Goal: Task Accomplishment & Management: Manage account settings

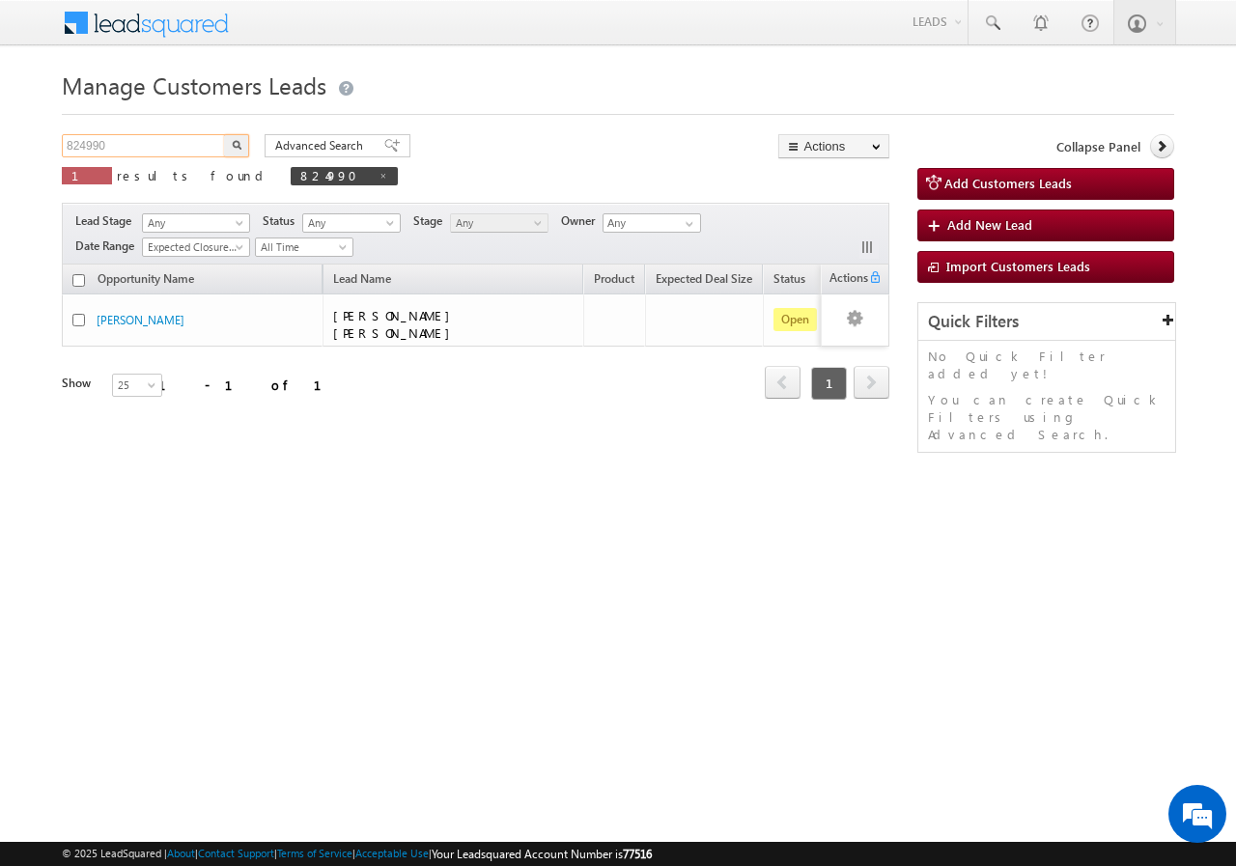
click at [154, 150] on input "824990" at bounding box center [144, 145] width 165 height 23
type input "8"
paste input "819826"
type input "819826"
click at [224, 134] on button "button" at bounding box center [236, 145] width 25 height 23
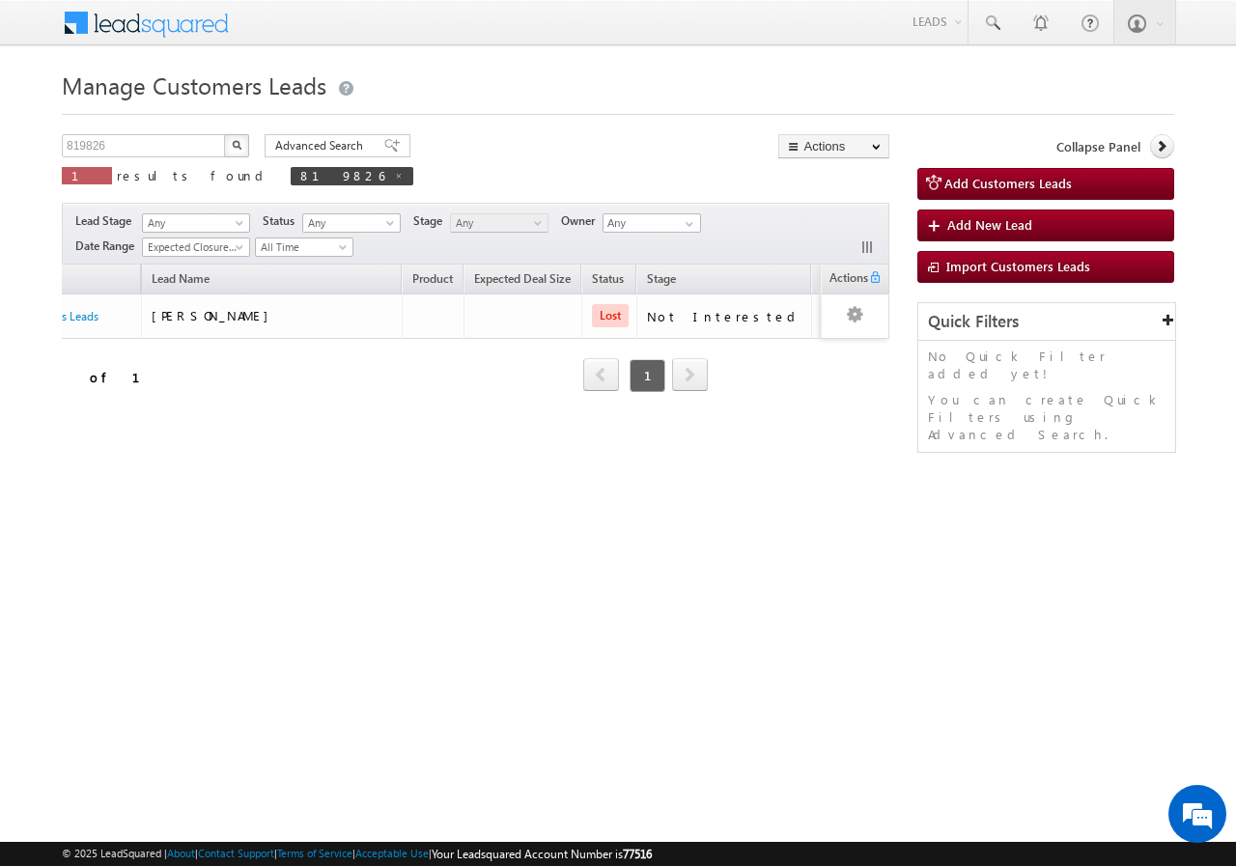
scroll to position [0, 187]
click at [71, 415] on div "Opportunity Name Lead Name Product Expected Deal Size Status Stage Owner Action…" at bounding box center [476, 341] width 828 height 152
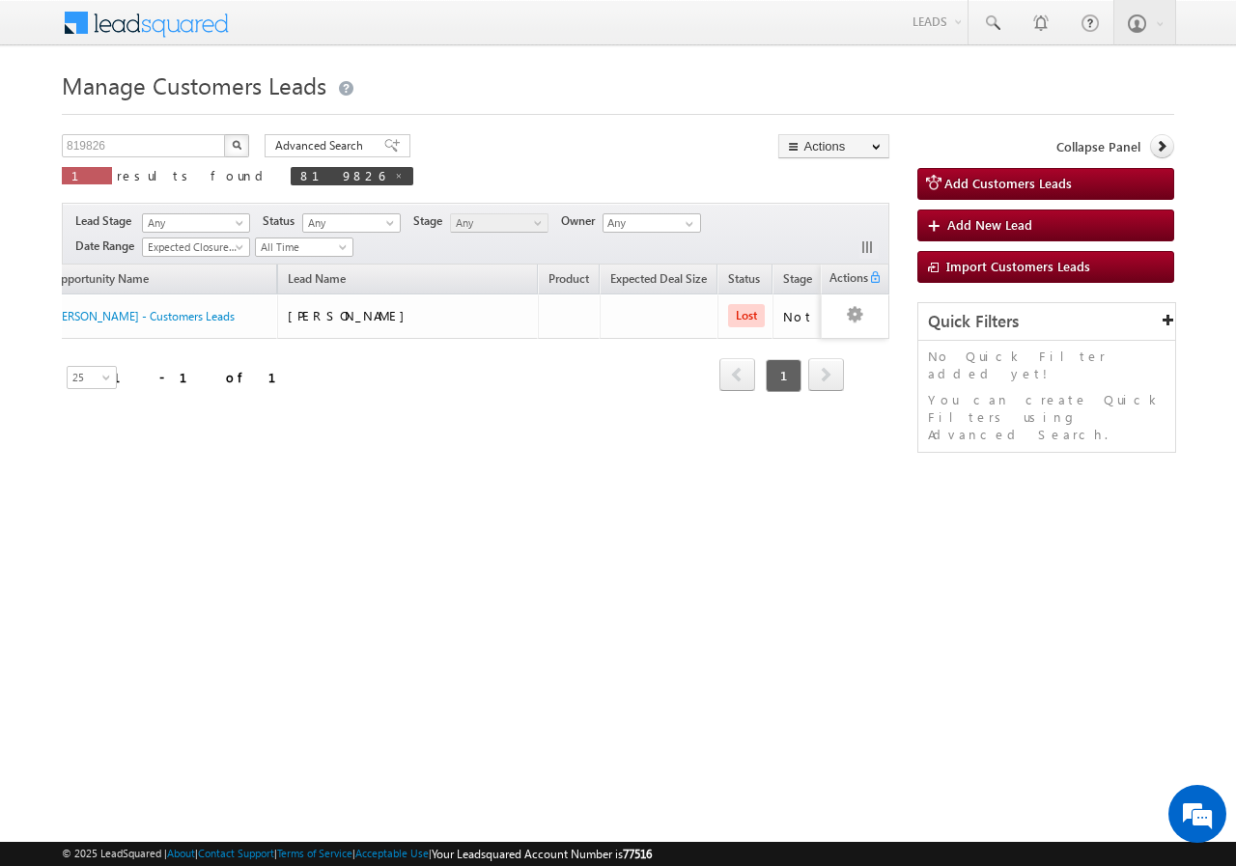
scroll to position [0, 0]
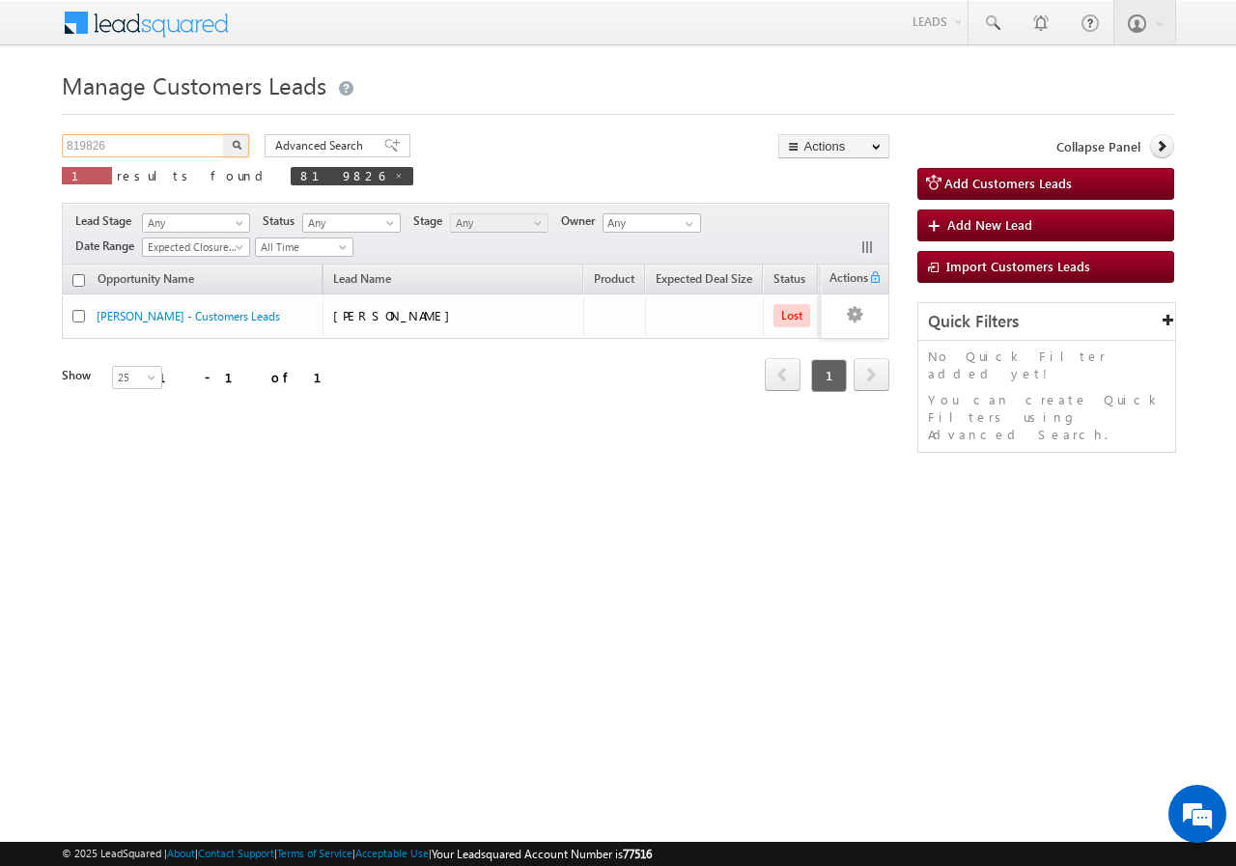
click at [160, 149] on input "819826" at bounding box center [144, 145] width 165 height 23
drag, startPoint x: 173, startPoint y: 141, endPoint x: 171, endPoint y: 151, distance: 9.8
click at [172, 141] on input "819826" at bounding box center [144, 145] width 165 height 23
type input "8"
paste input "819826"
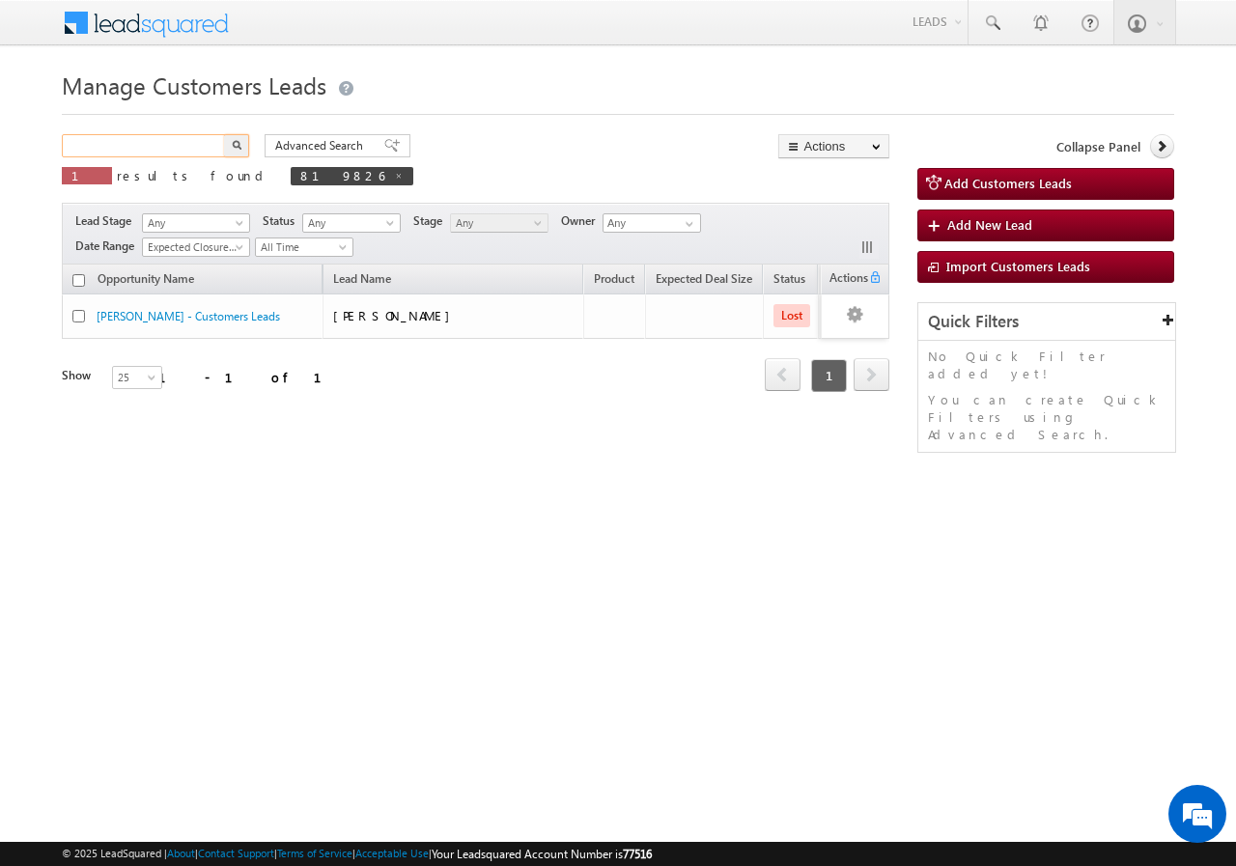
type input "819826"
click at [224, 134] on button "button" at bounding box center [236, 145] width 25 height 23
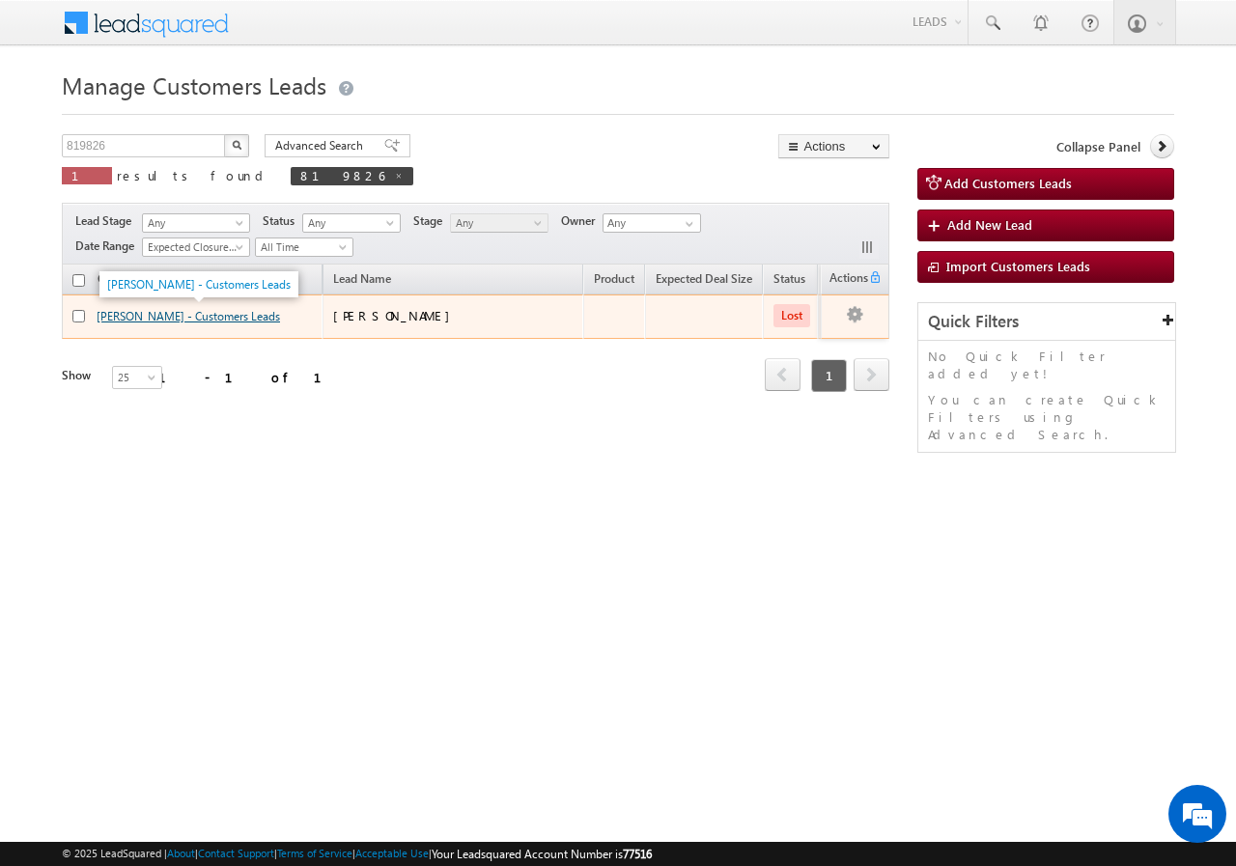
click at [126, 318] on link "[PERSON_NAME] - Customers Leads" at bounding box center [188, 316] width 183 height 14
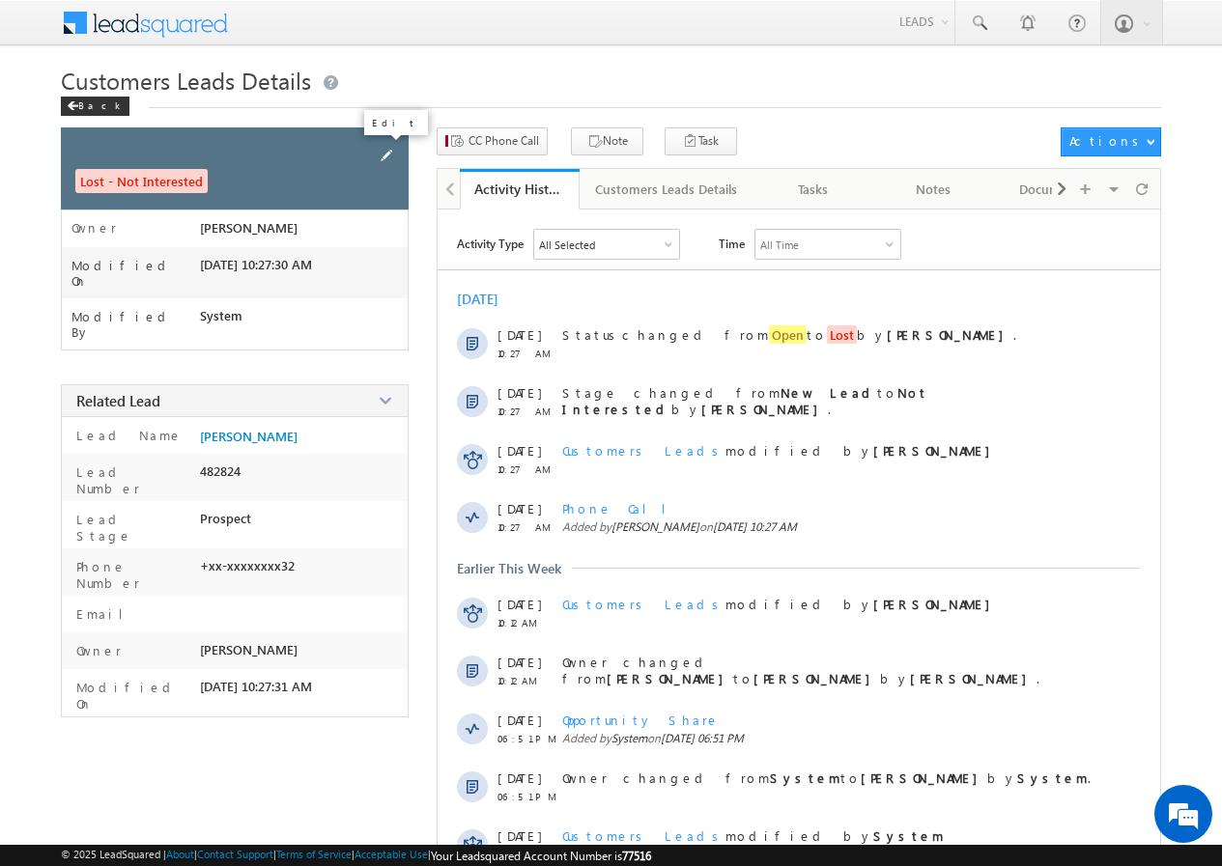
click at [384, 150] on span at bounding box center [386, 155] width 21 height 21
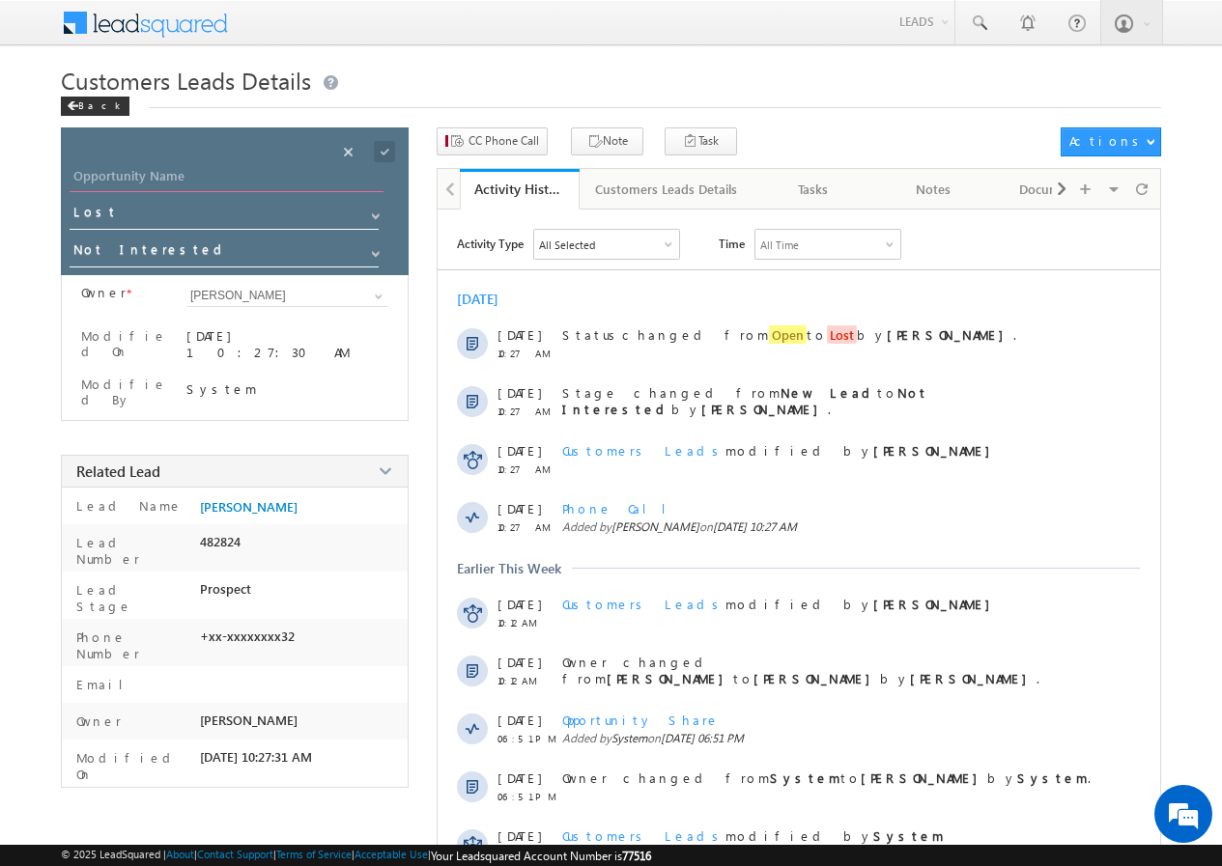
click at [162, 180] on input "Opportunity Name" at bounding box center [227, 178] width 314 height 27
paste input "ANIL UPADHYA"
type input "ANIL UPADHYA"
click at [374, 251] on span at bounding box center [375, 253] width 15 height 15
click at [376, 215] on span at bounding box center [375, 216] width 15 height 15
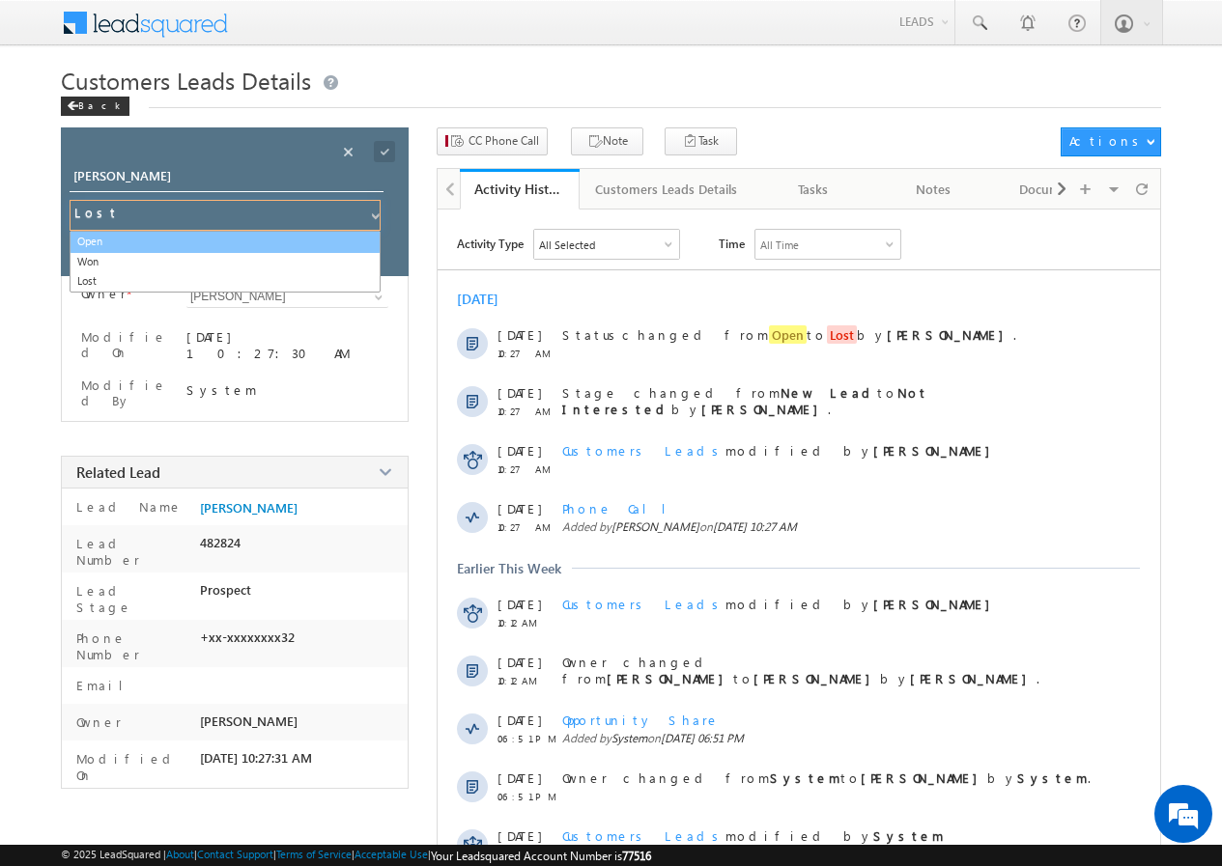
click at [159, 242] on link "Open" at bounding box center [225, 242] width 311 height 22
type input "Open"
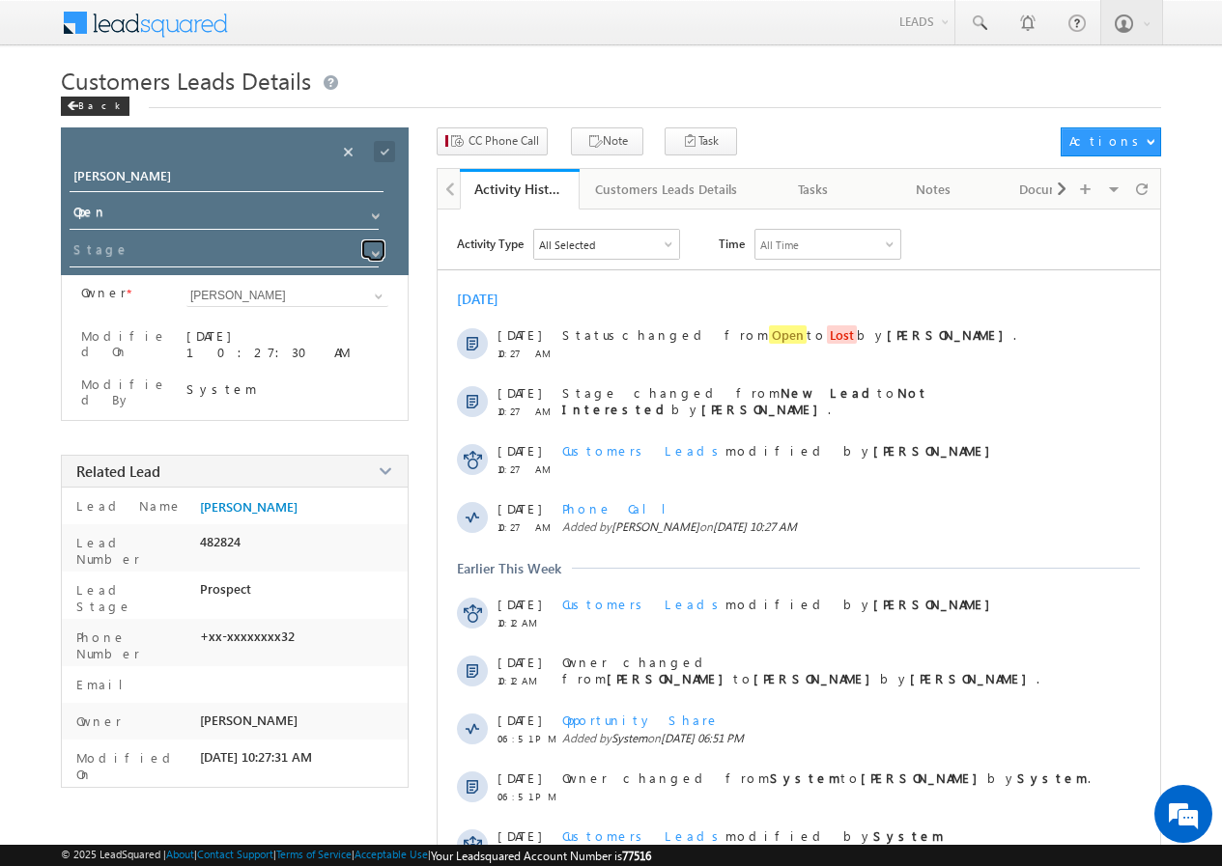
click at [376, 255] on span at bounding box center [375, 253] width 15 height 15
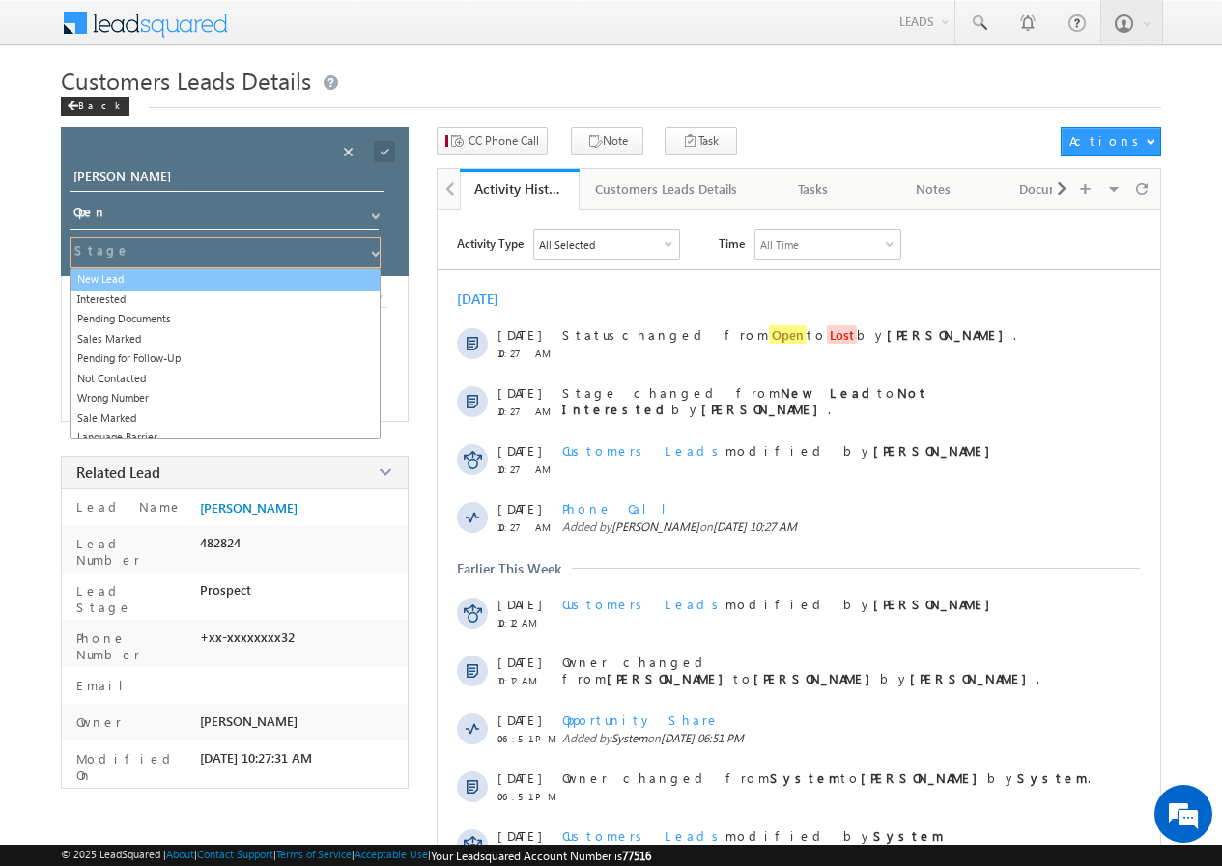
click at [157, 282] on link "New Lead" at bounding box center [225, 279] width 311 height 22
type input "New Lead"
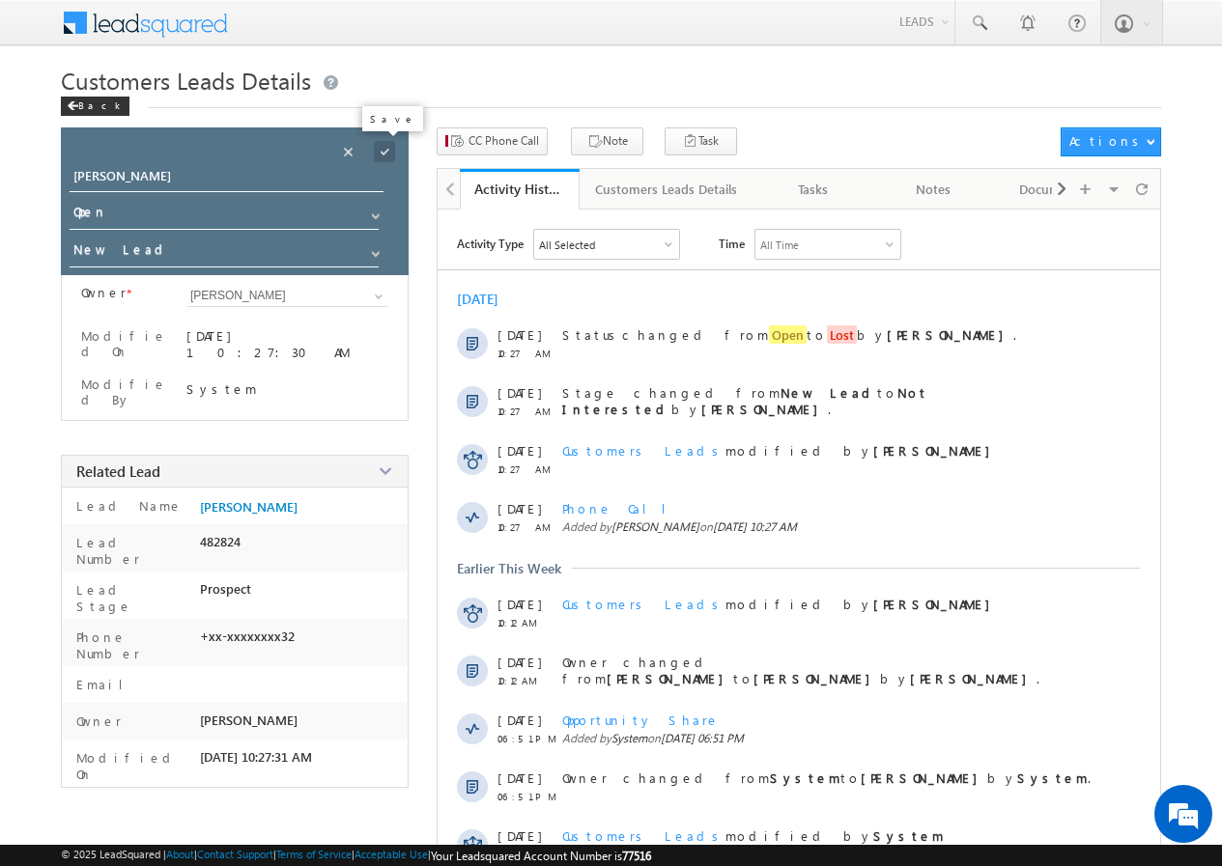
click at [383, 155] on span at bounding box center [384, 151] width 21 height 21
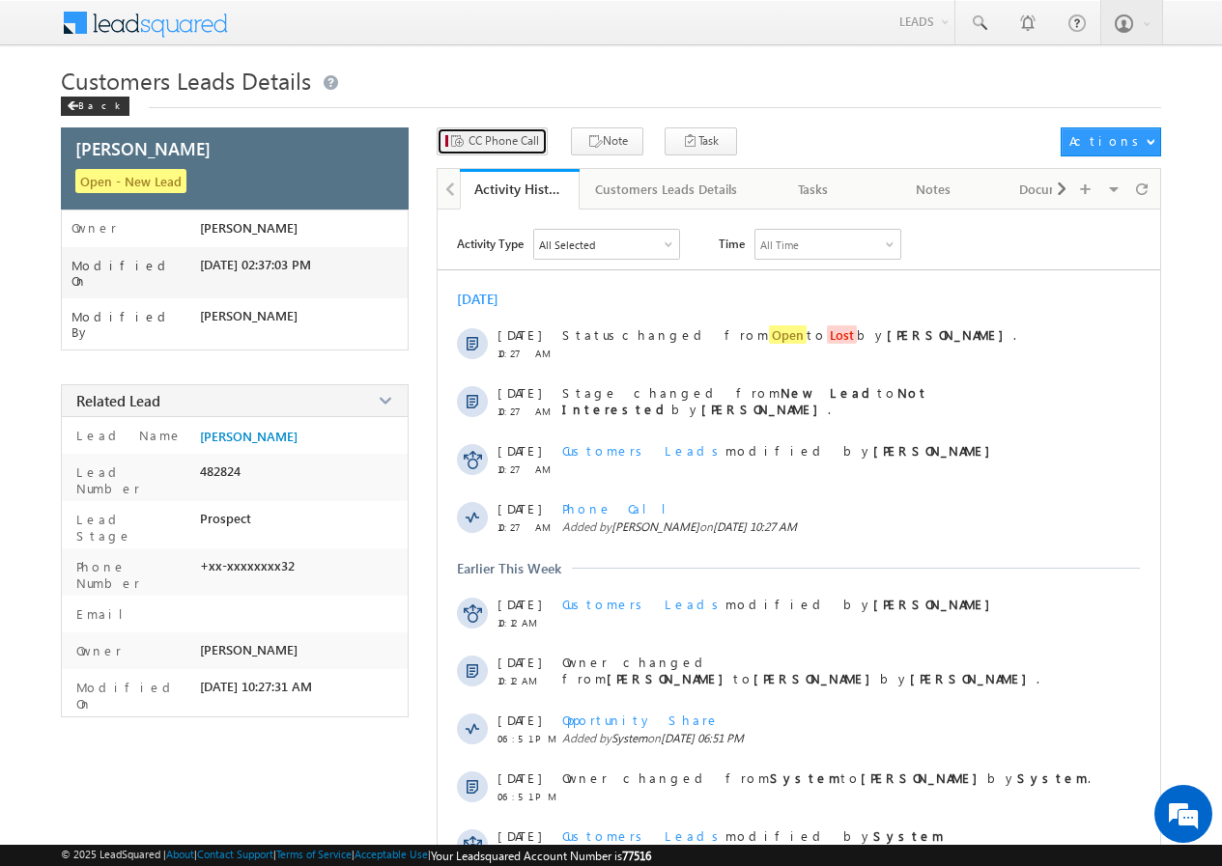
click at [494, 143] on span "CC Phone Call" at bounding box center [503, 140] width 70 height 17
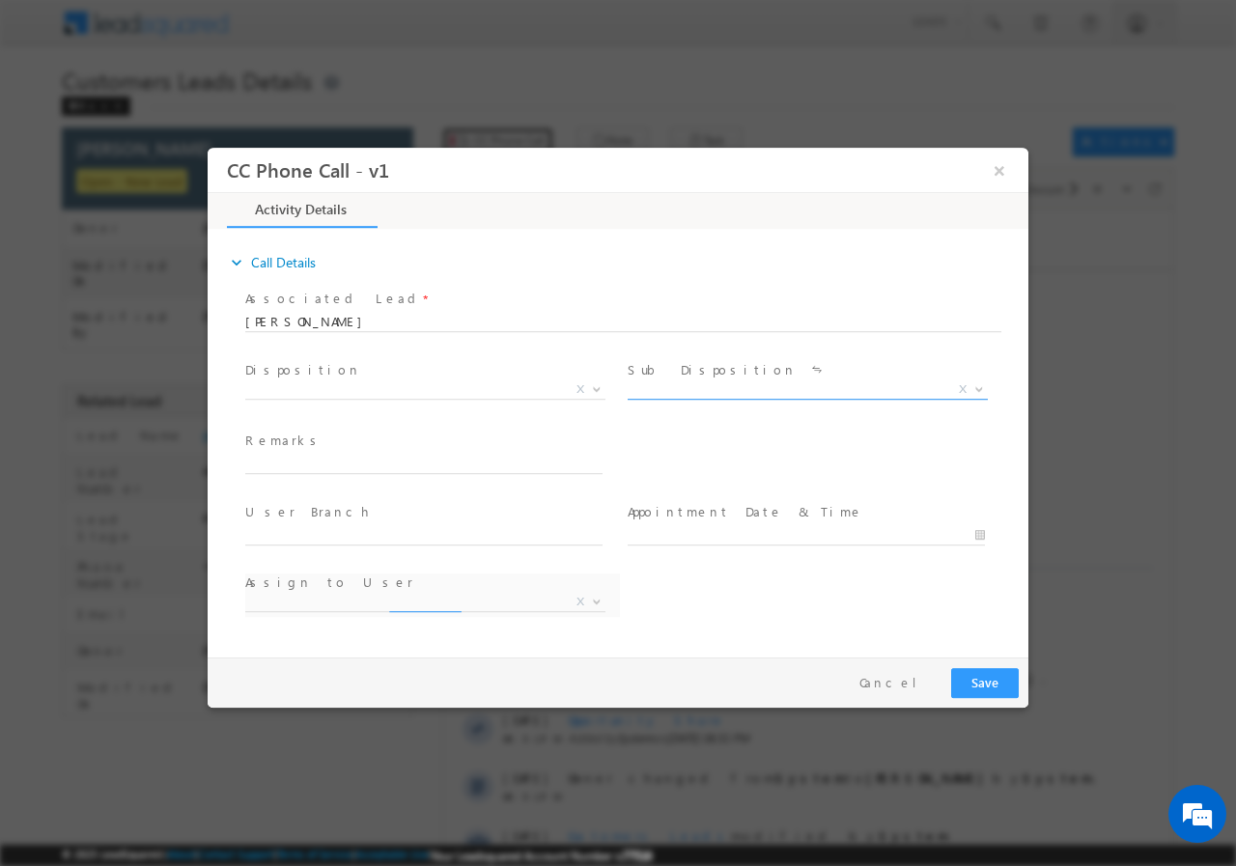
select select "adesh.kumar1@sgrlimited.in"
click at [596, 386] on b at bounding box center [597, 387] width 12 height 7
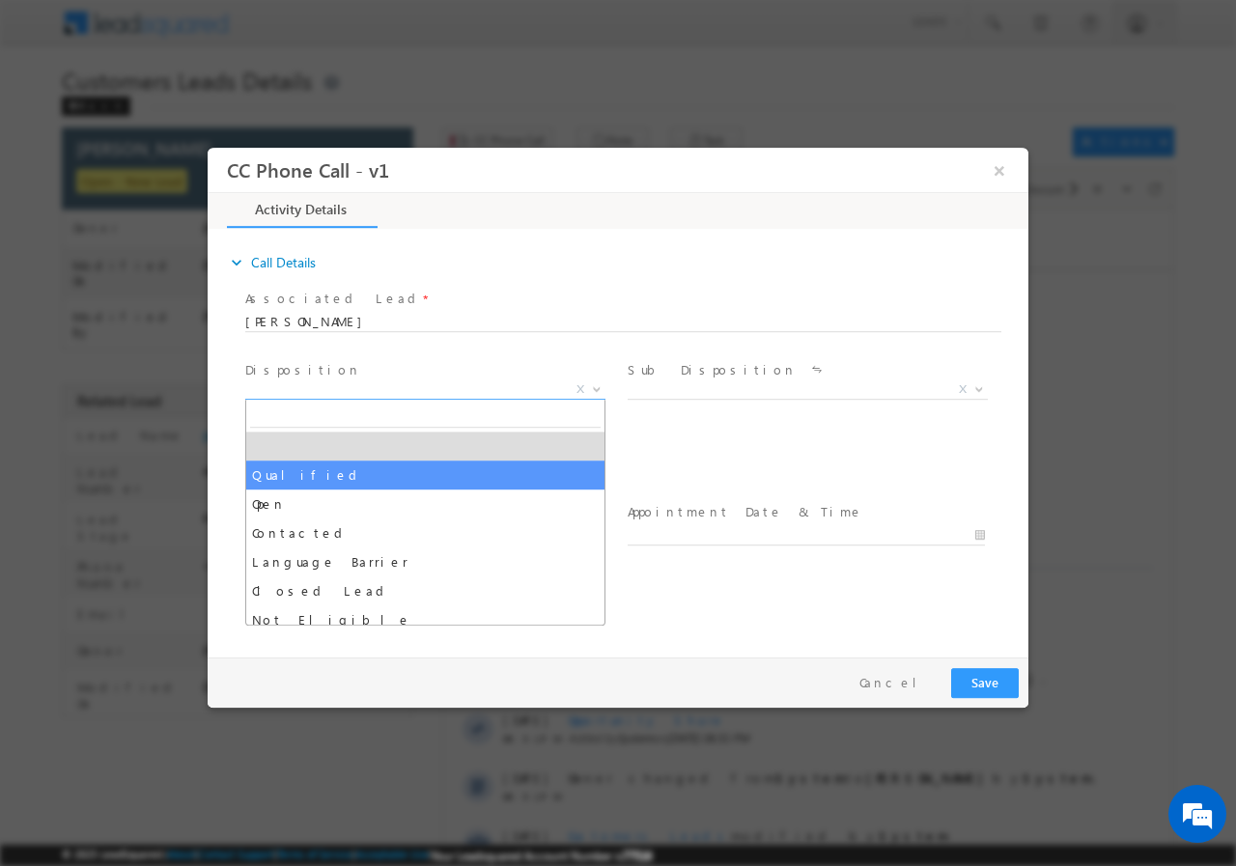
select select "Qualified"
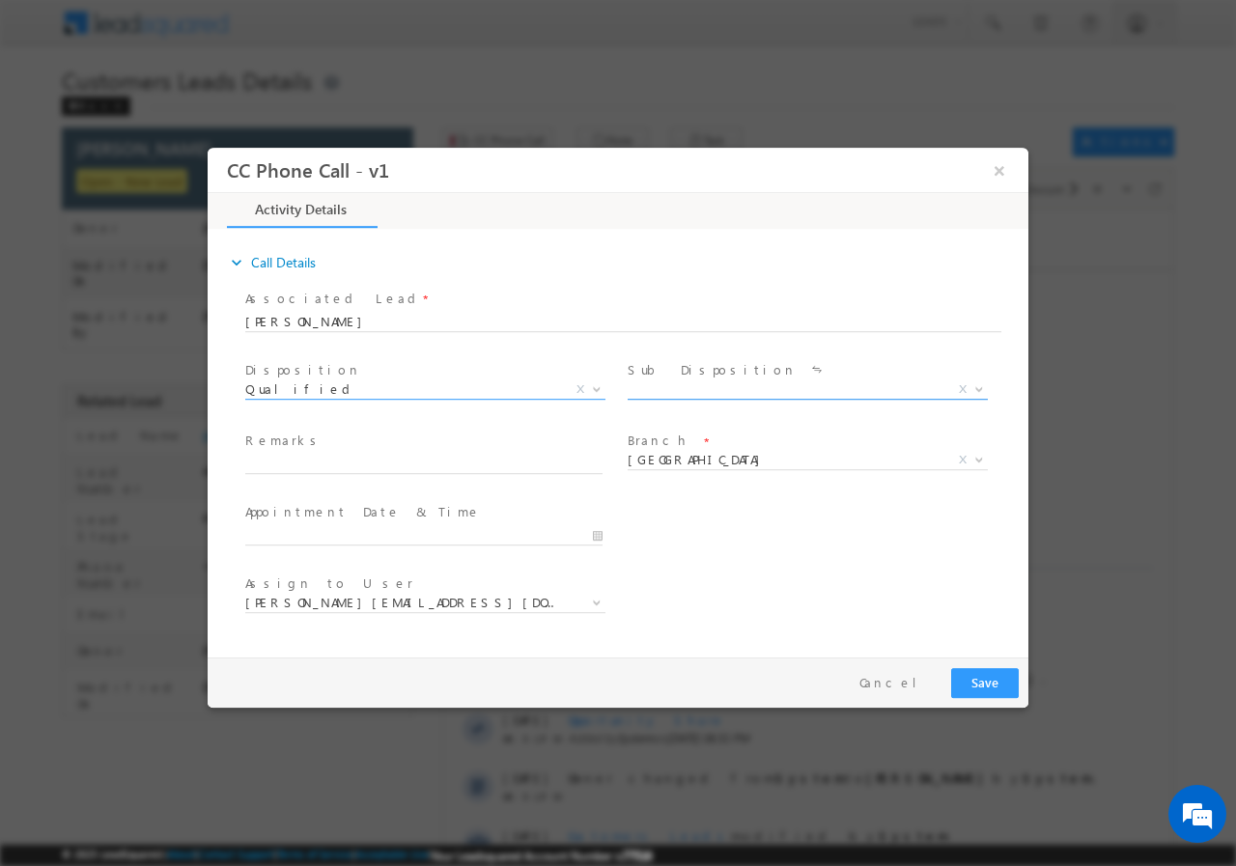
click at [976, 384] on b at bounding box center [979, 387] width 12 height 7
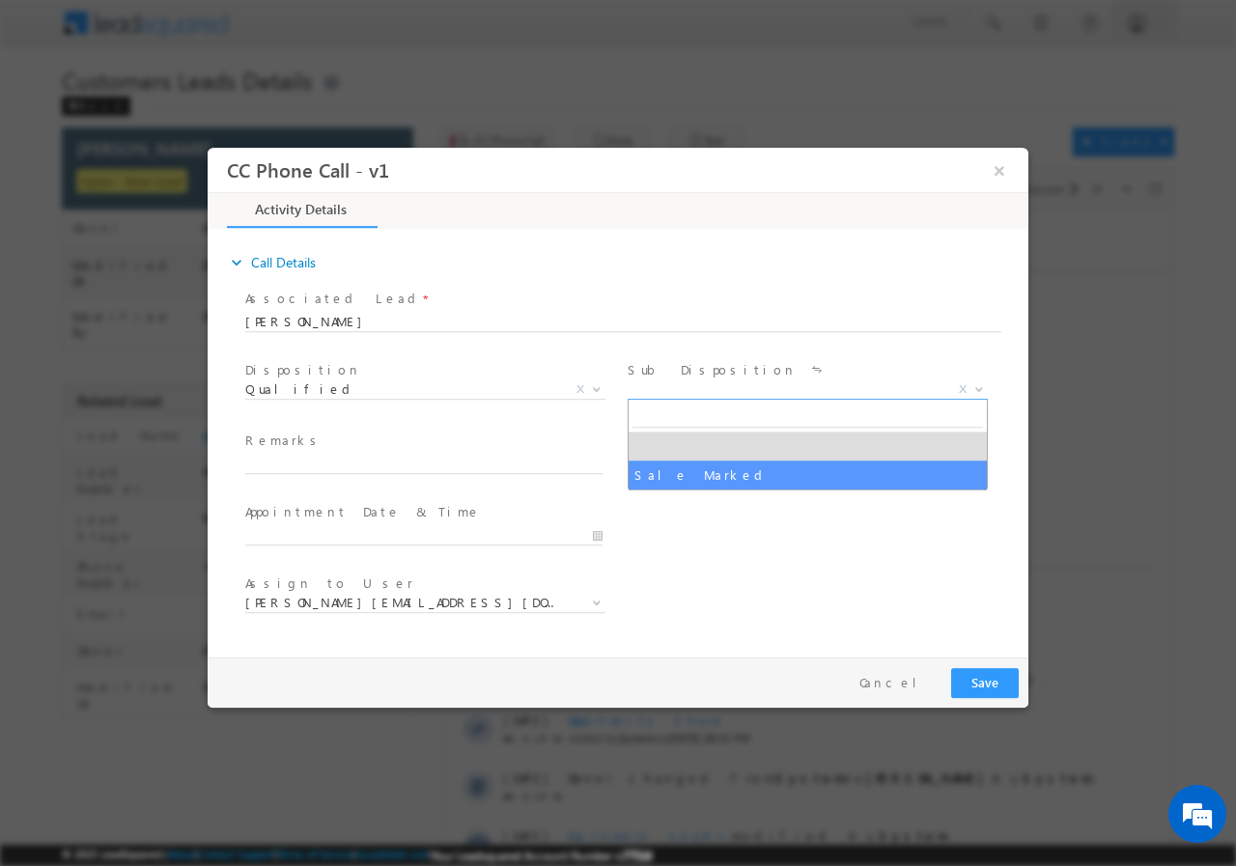
select select "Sale Marked"
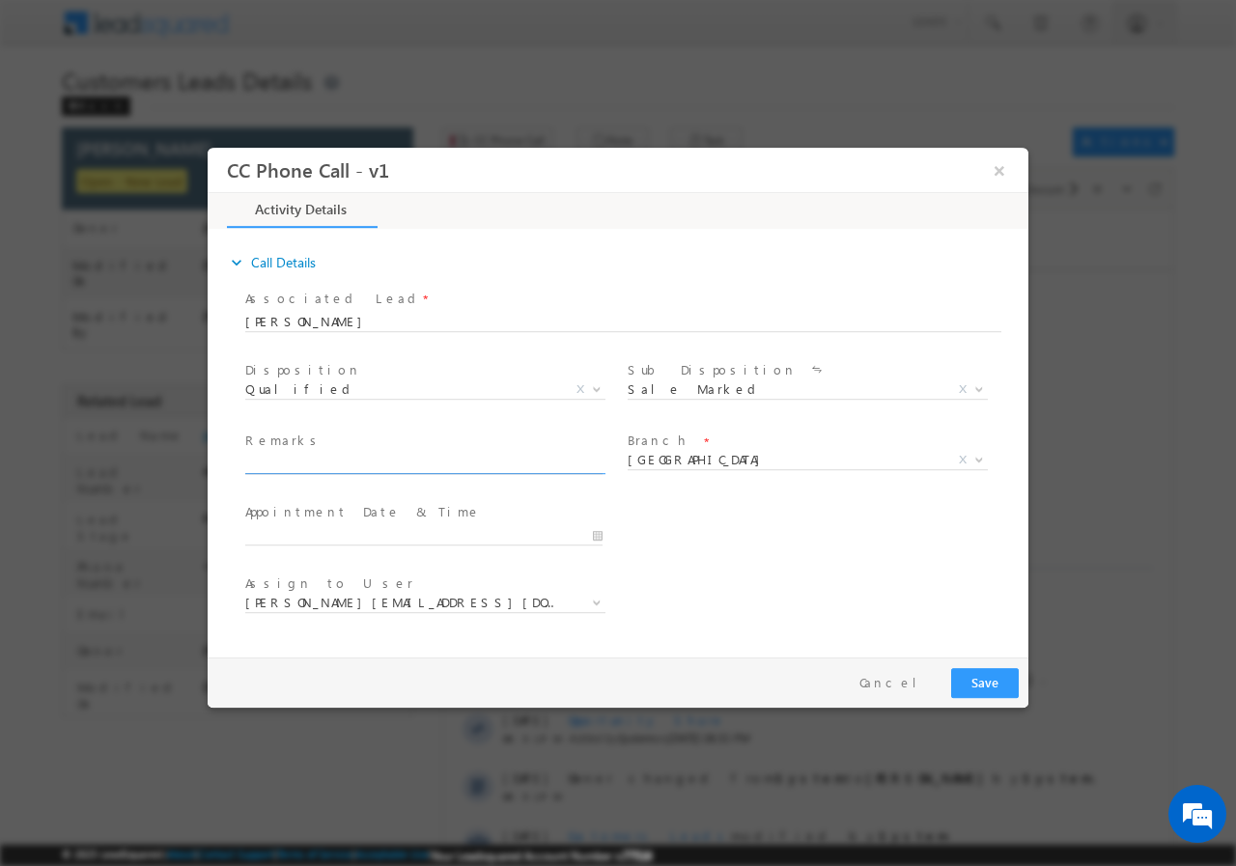
click at [368, 465] on input "text" at bounding box center [423, 463] width 357 height 19
click at [978, 457] on b at bounding box center [979, 458] width 12 height 7
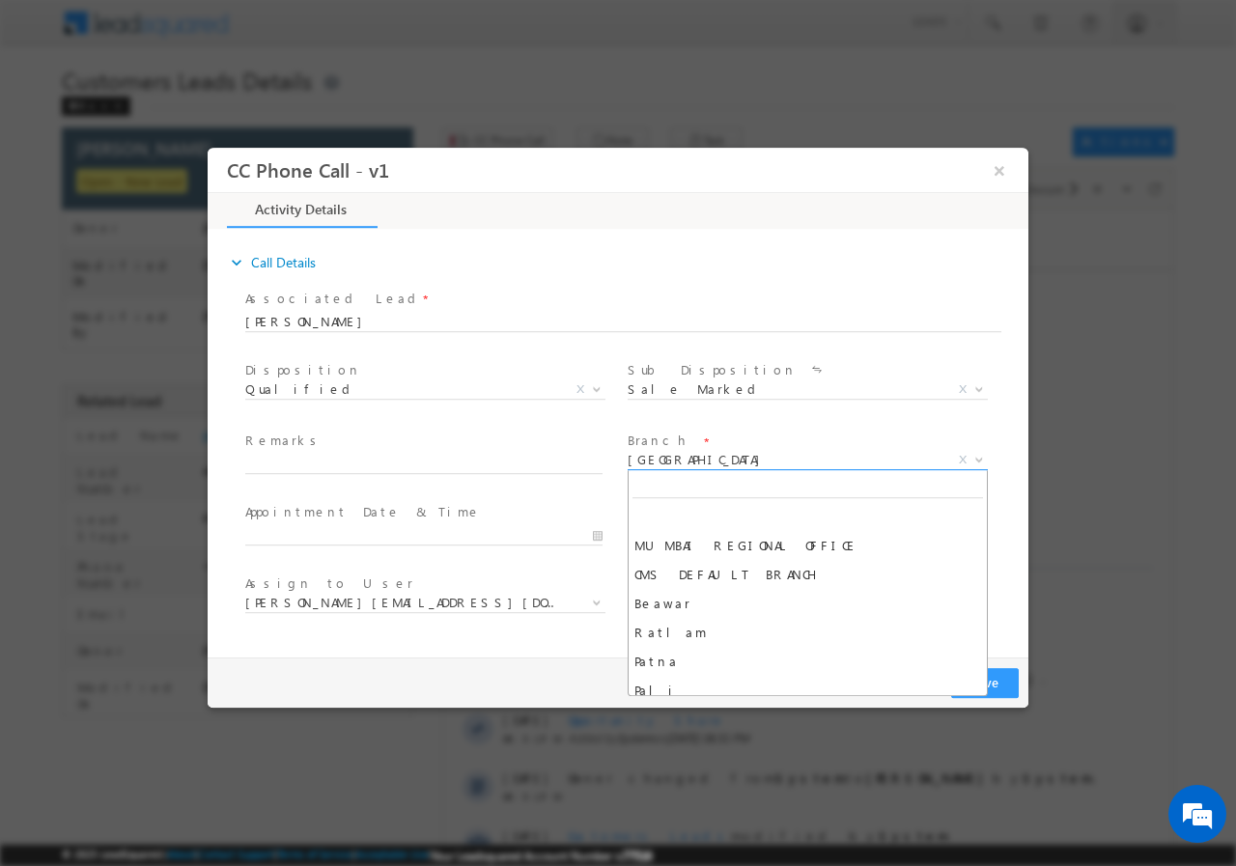
scroll to position [1680, 0]
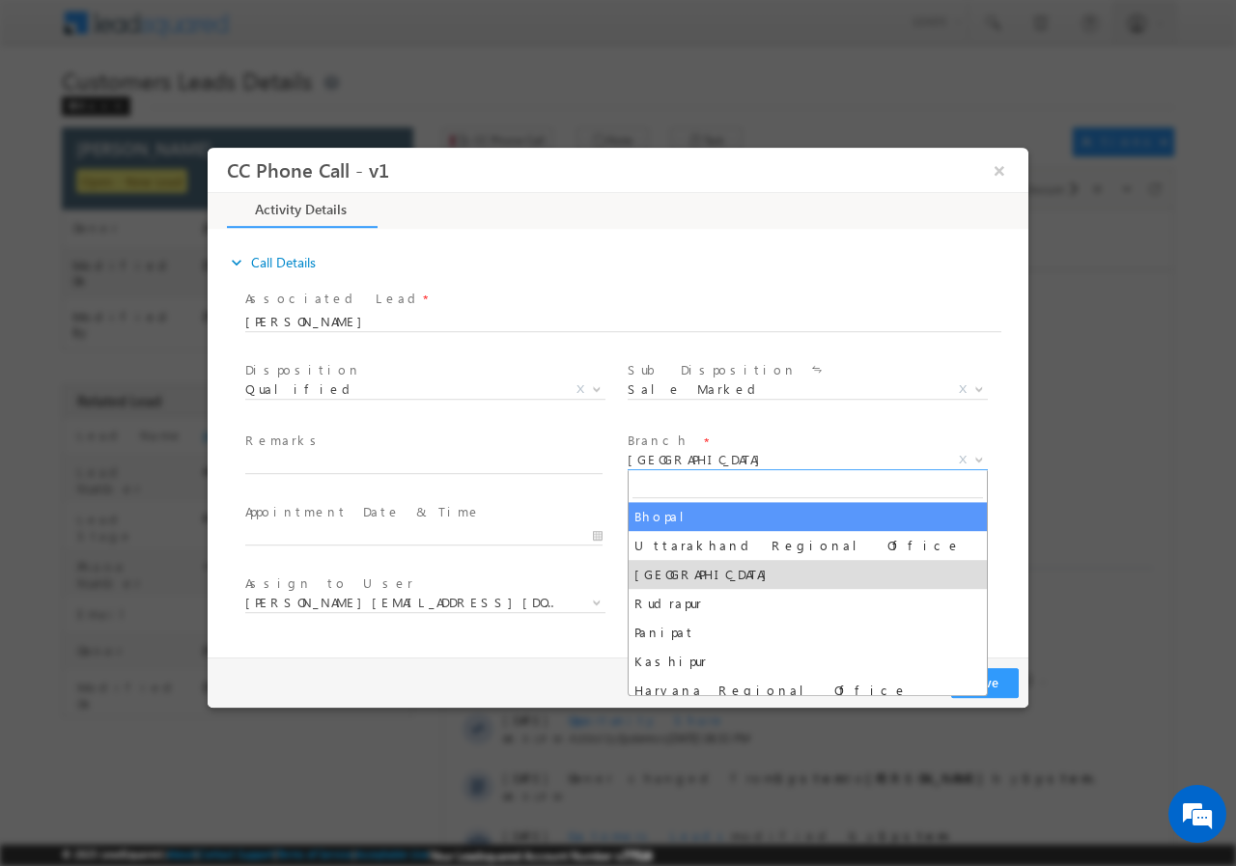
click at [705, 489] on input "search" at bounding box center [807, 485] width 351 height 24
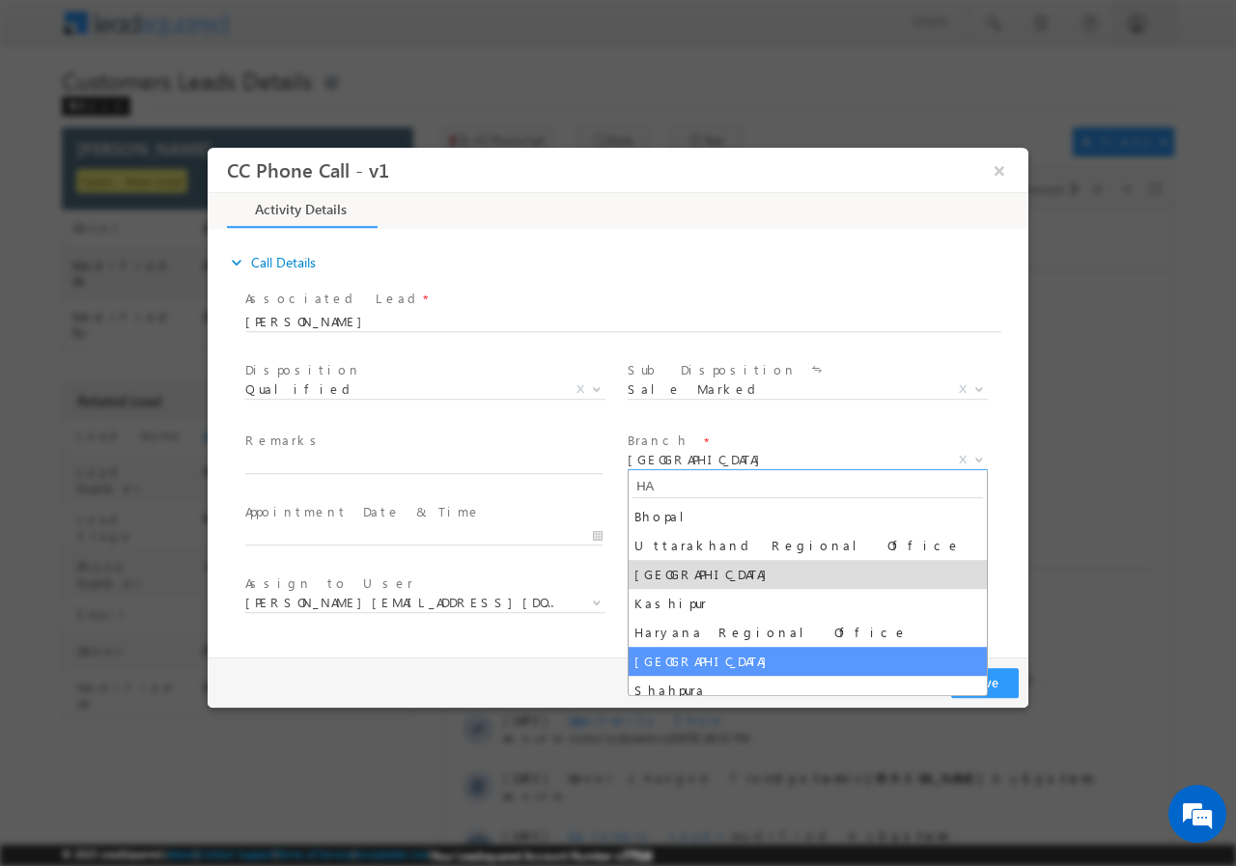
scroll to position [0, 0]
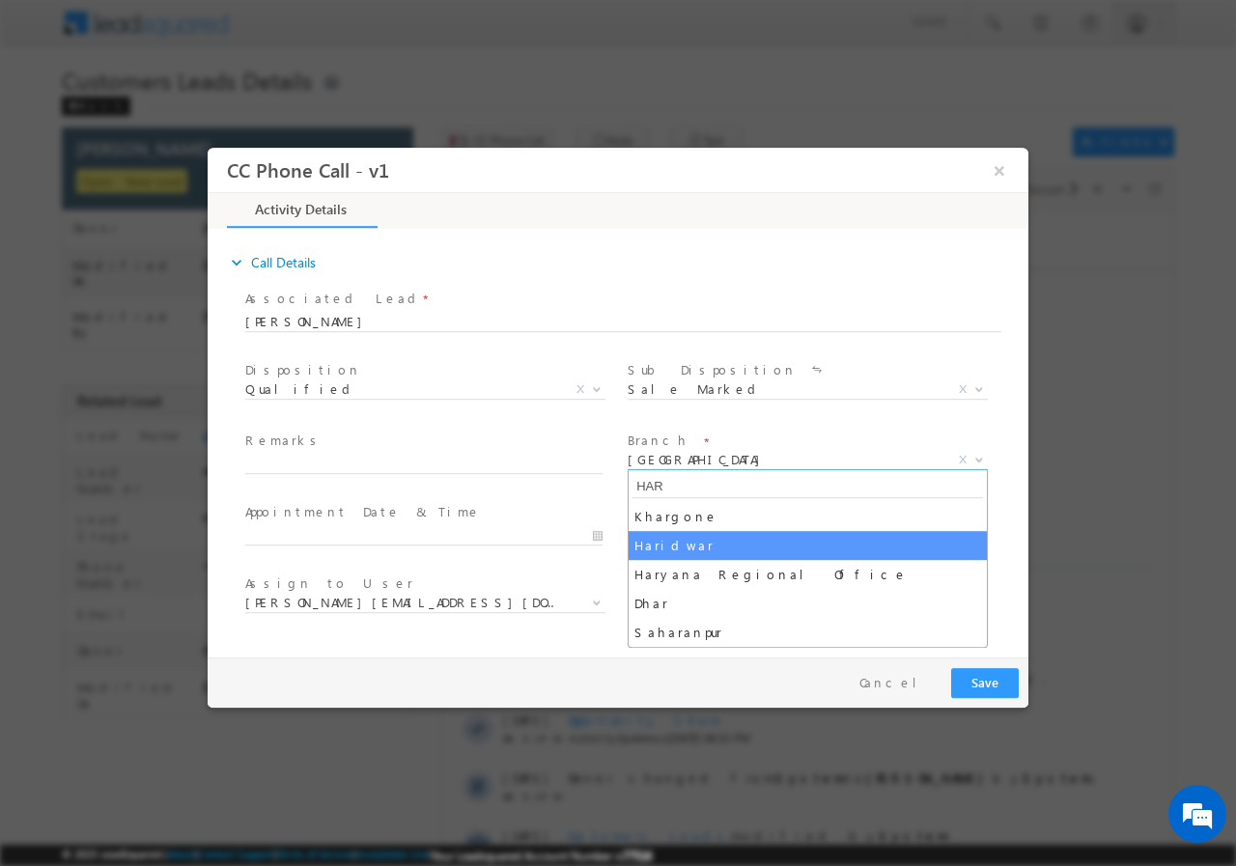
type input "HAR"
select select "Haridwar"
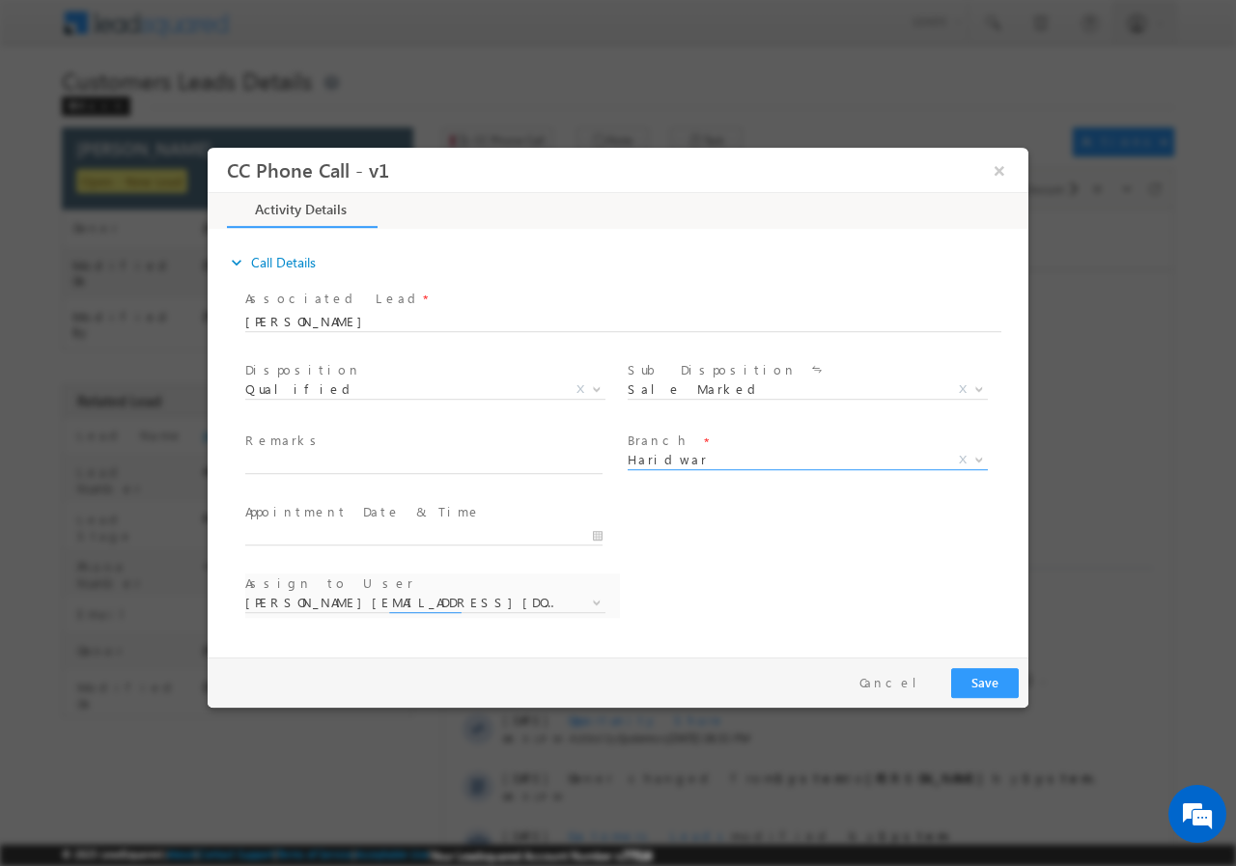
select select "abhinav.punia1@sgrlimited.in"
click at [597, 535] on input "09/05/2025 2:26 PM" at bounding box center [423, 534] width 357 height 19
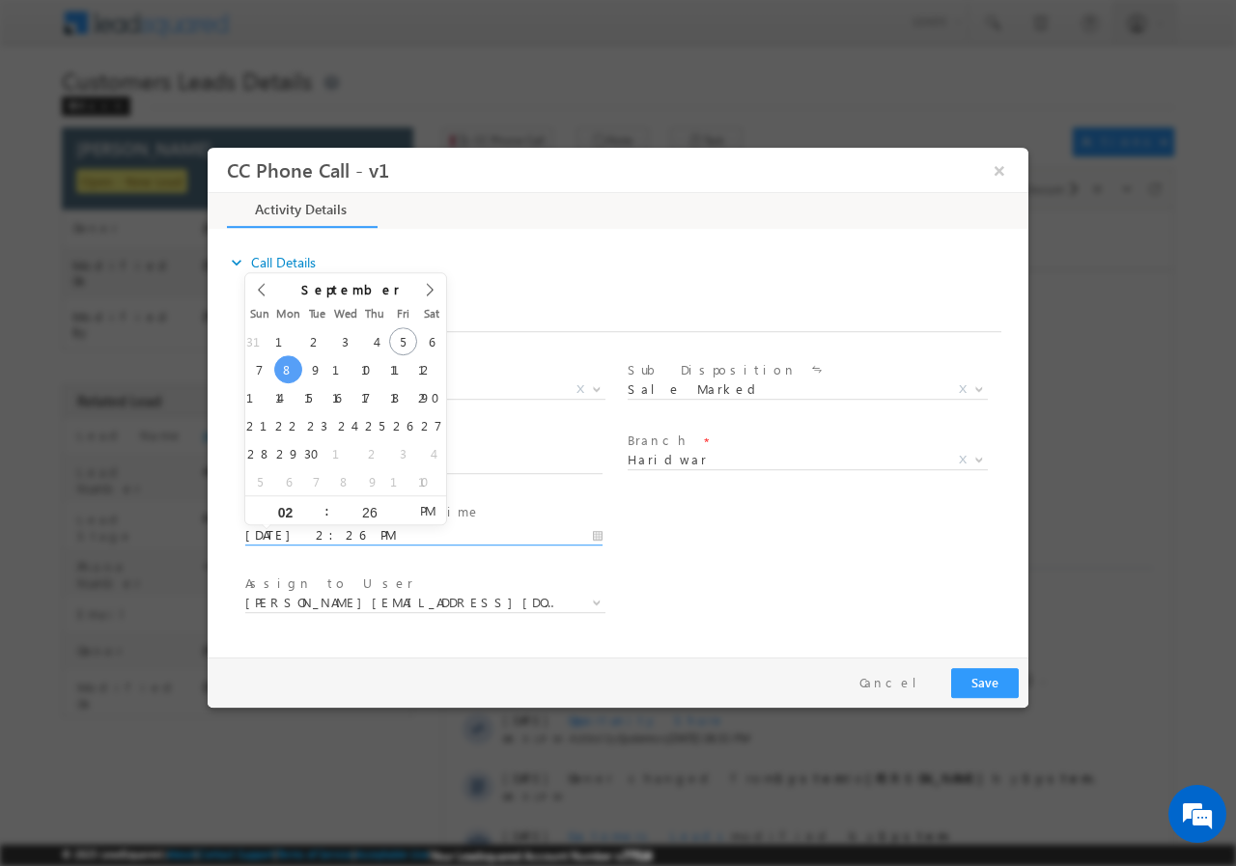
click at [660, 565] on div "User Branch * Appointment Date & Time * 09/08/2025 2:26 PM" at bounding box center [634, 532] width 787 height 71
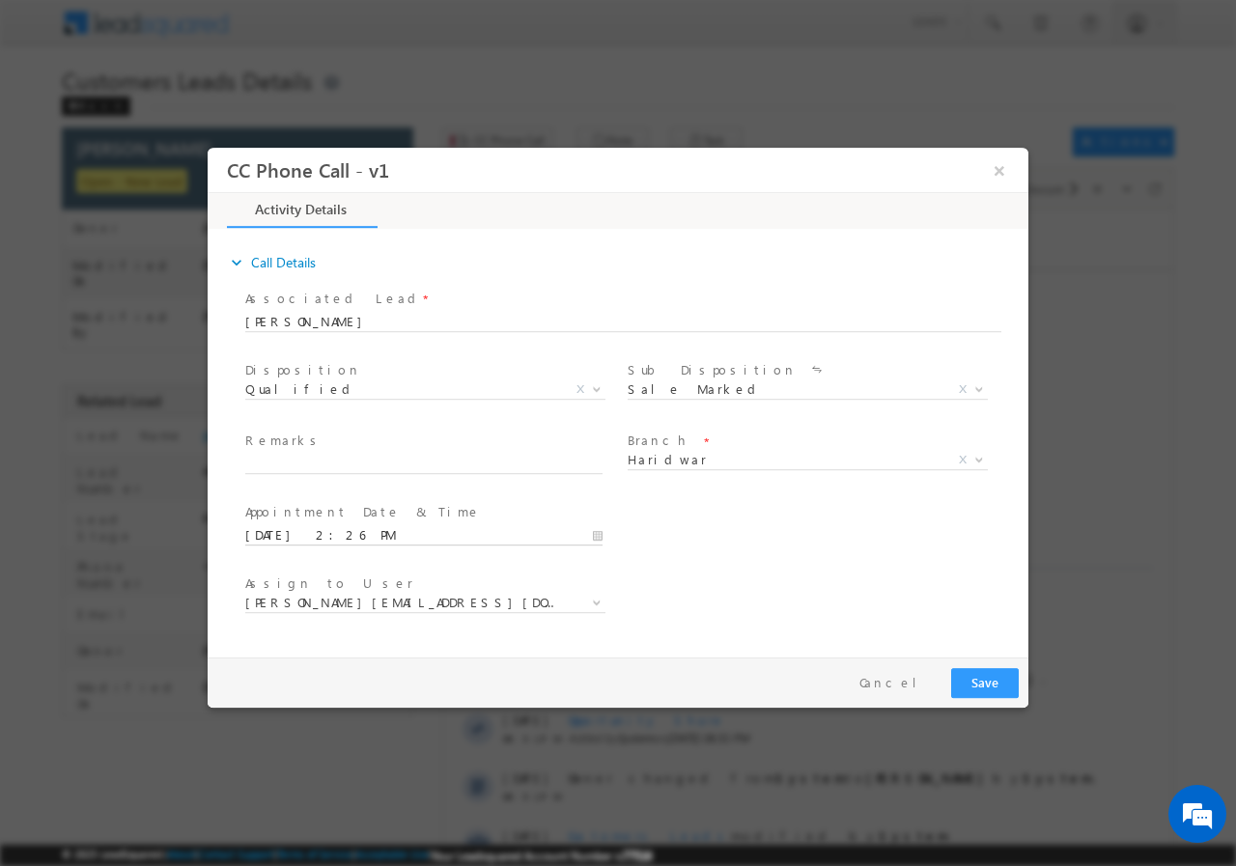
click at [593, 532] on input "09/08/2025 2:26 PM" at bounding box center [423, 534] width 357 height 19
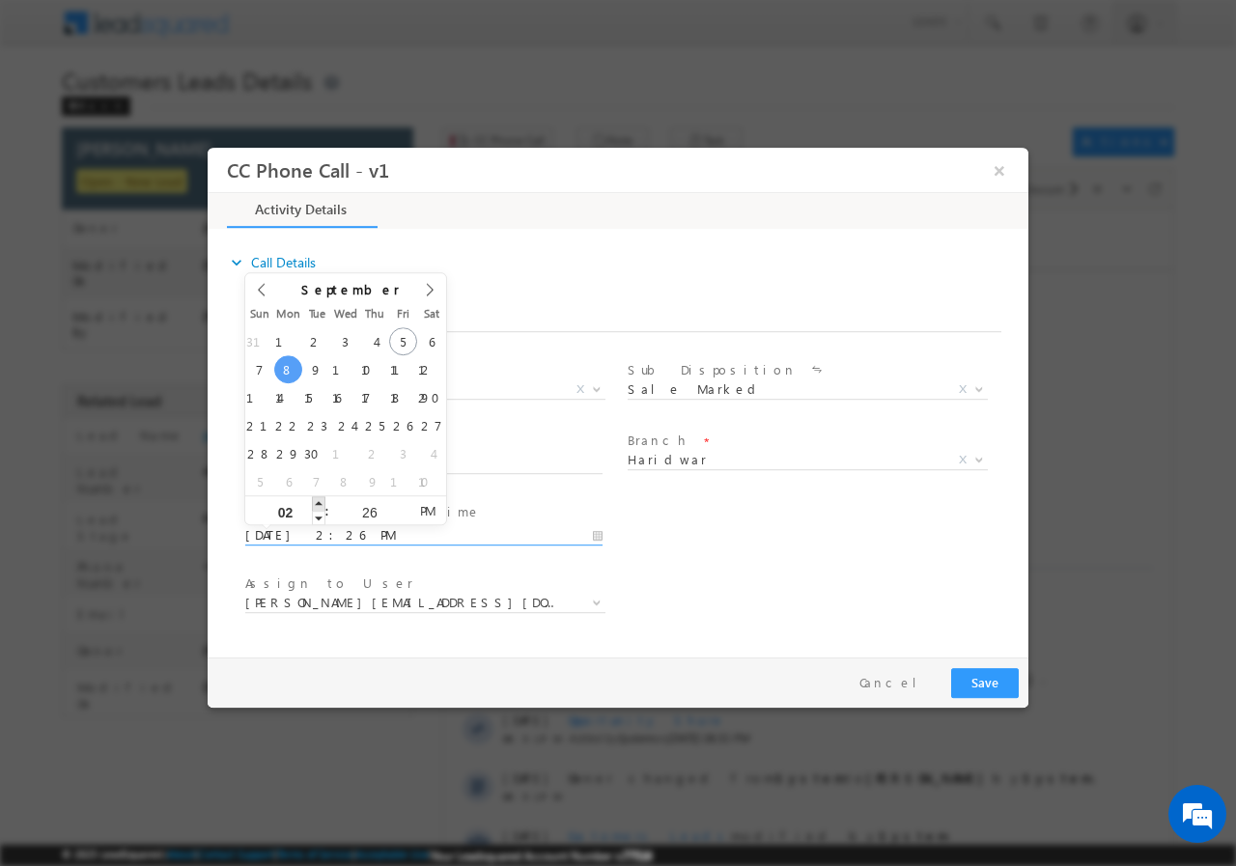
type input "09/08/2025 3:26 PM"
type input "03"
click at [321, 502] on span at bounding box center [319, 502] width 14 height 14
type input "09/08/2025 4:26 PM"
type input "04"
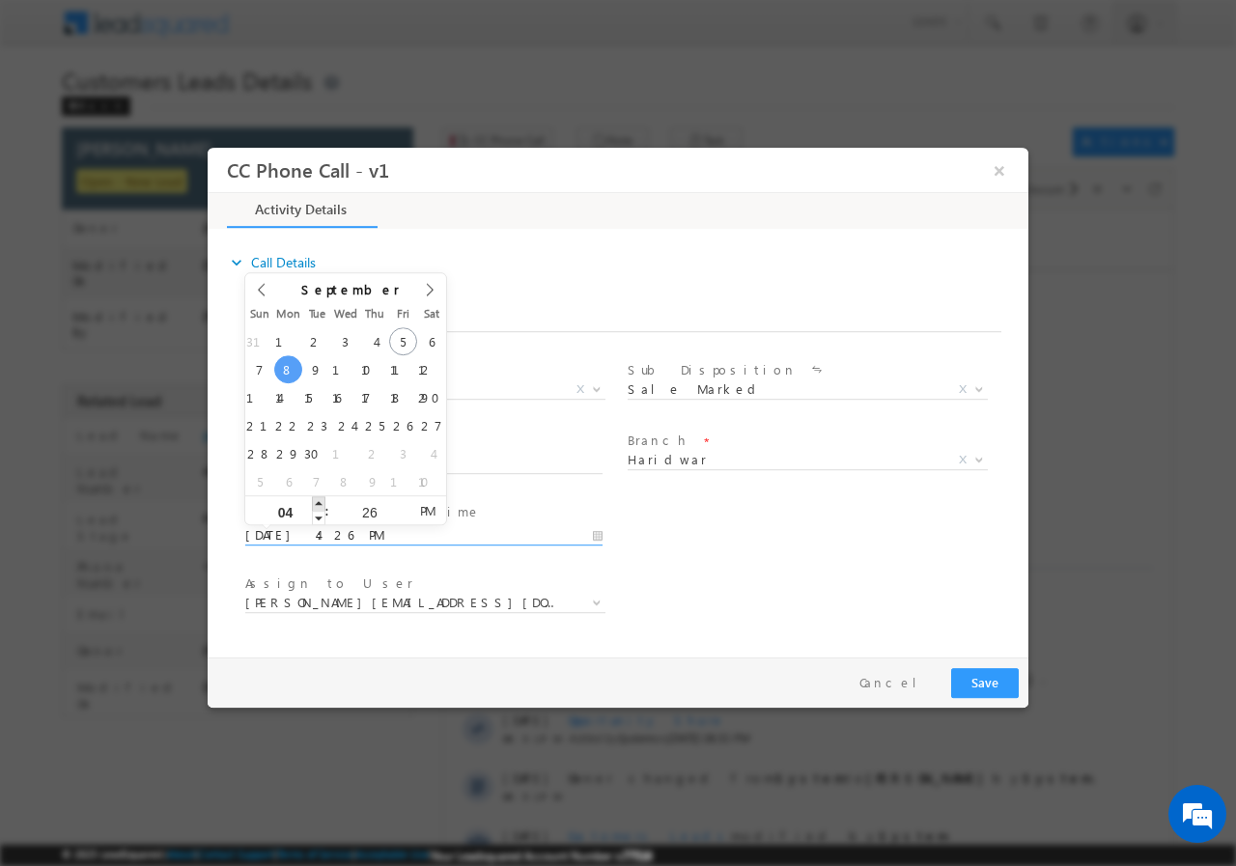
click at [321, 502] on span at bounding box center [319, 502] width 14 height 14
type input "09/08/2025 5:26 PM"
type input "05"
click at [321, 502] on span at bounding box center [319, 502] width 14 height 14
type input "09/08/2025 6:26 PM"
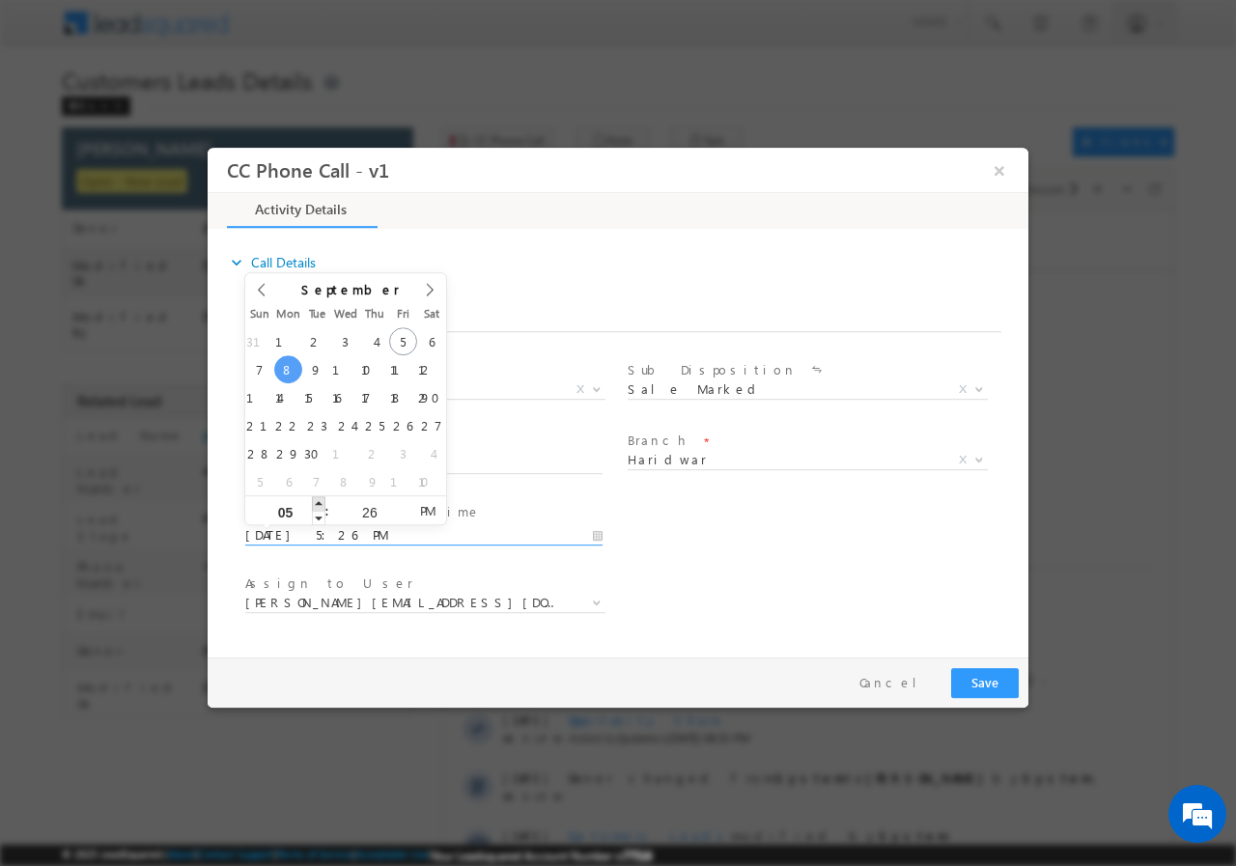
type input "06"
click at [321, 502] on span at bounding box center [319, 502] width 14 height 14
type input "09/08/2025 7:26 PM"
type input "07"
click at [321, 501] on span at bounding box center [319, 502] width 14 height 14
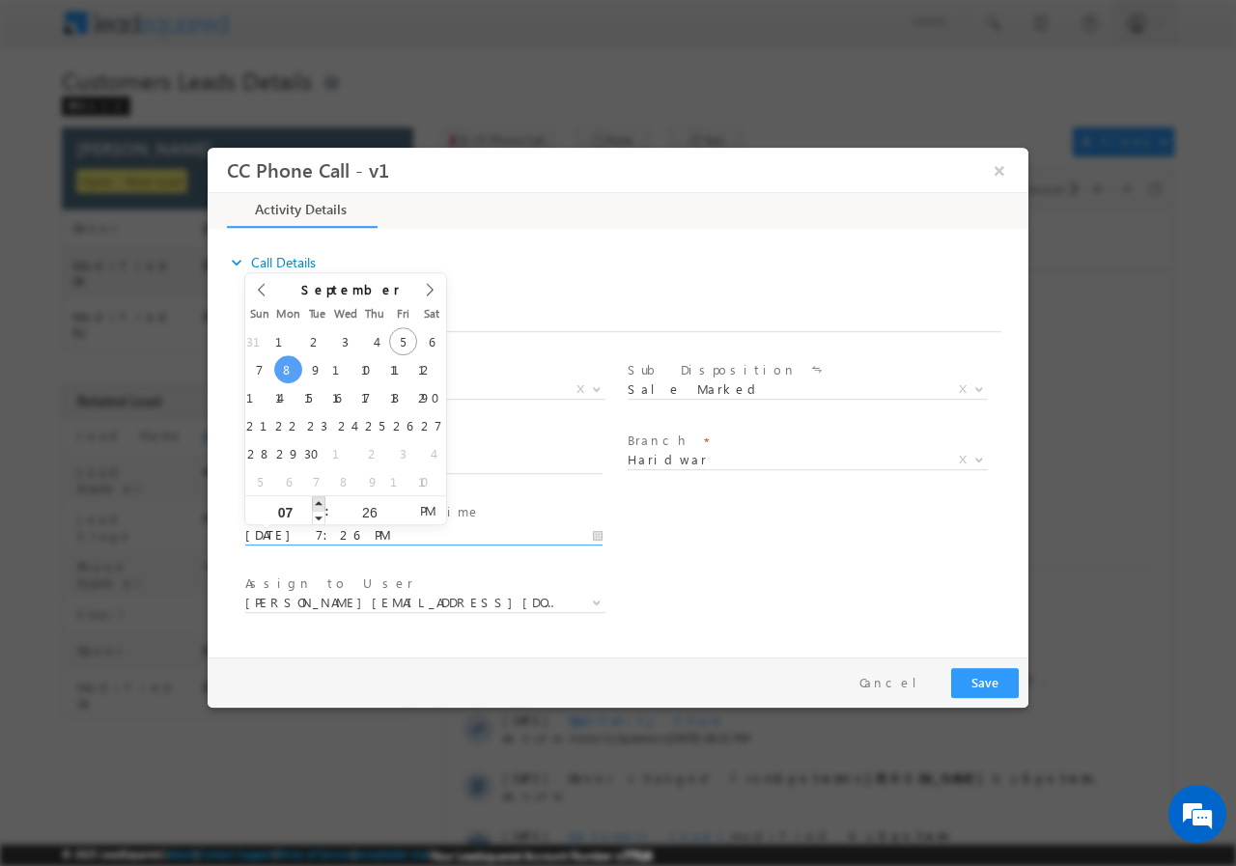
type input "09/08/2025 8:26 PM"
type input "08"
click at [321, 501] on span at bounding box center [319, 502] width 14 height 14
type input "09/08/2025 9:26 PM"
type input "09"
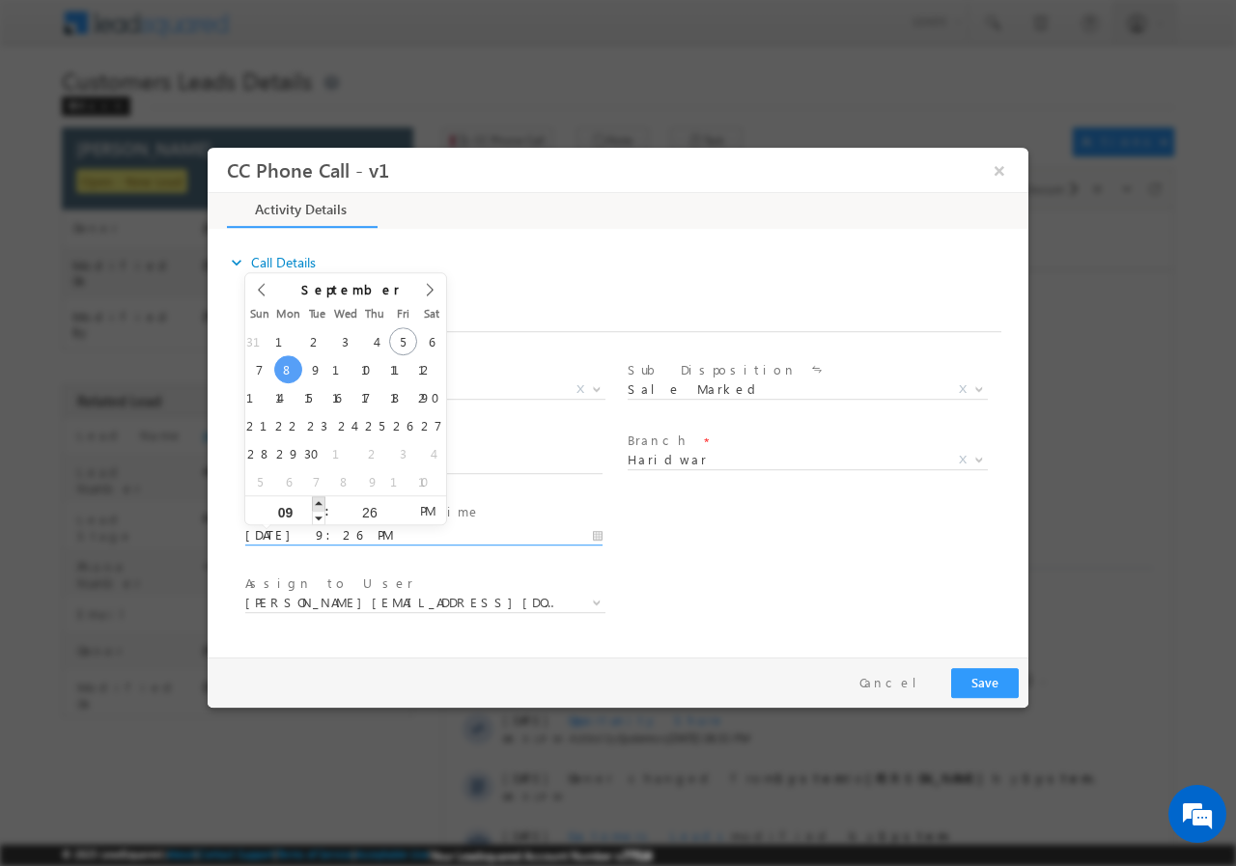
click at [321, 501] on span at bounding box center [319, 502] width 14 height 14
type input "09/08/2025 10:26 PM"
type input "10"
click at [319, 499] on span at bounding box center [319, 502] width 14 height 14
type input "09/08/2025 11:26 PM"
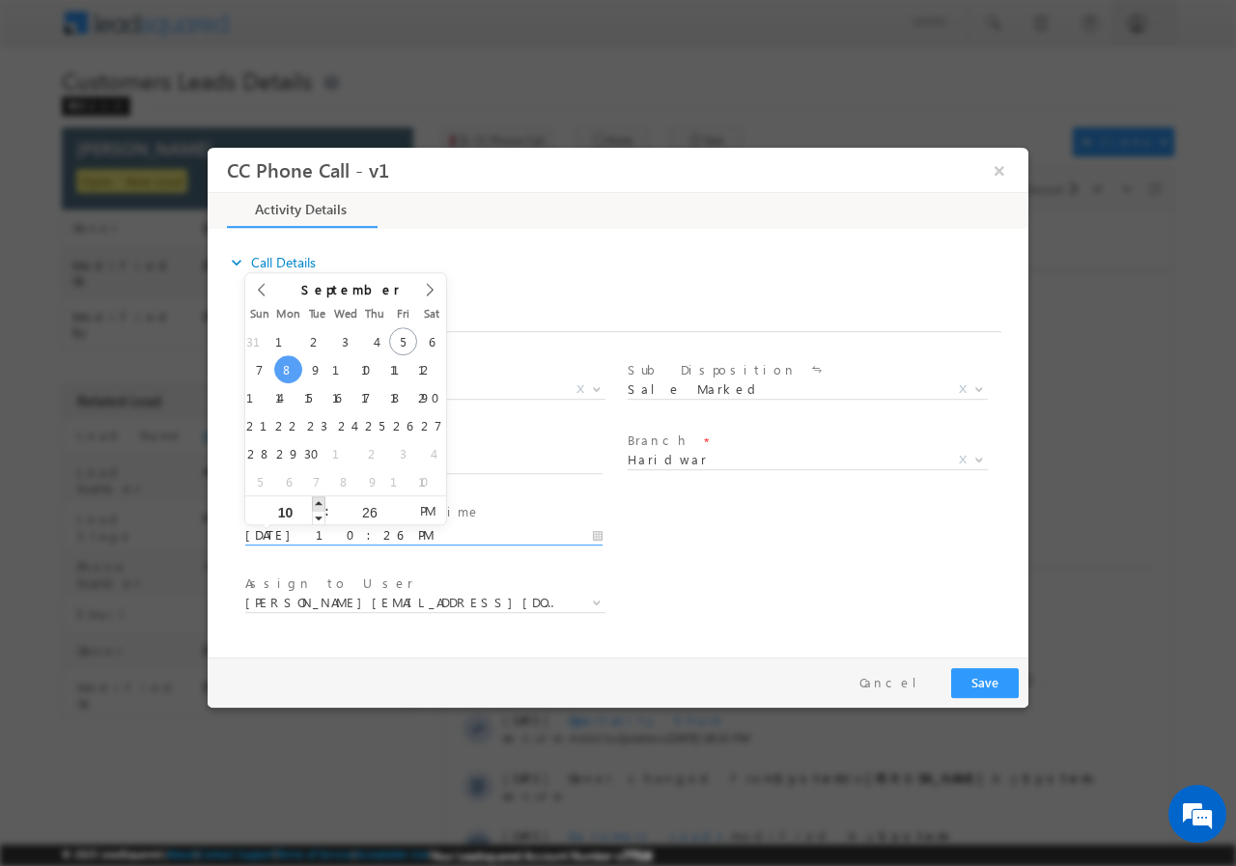
type input "11"
click at [319, 499] on span at bounding box center [319, 502] width 14 height 14
type input "09/08/2025 12:26 AM"
type input "12"
click at [319, 499] on span at bounding box center [319, 502] width 14 height 14
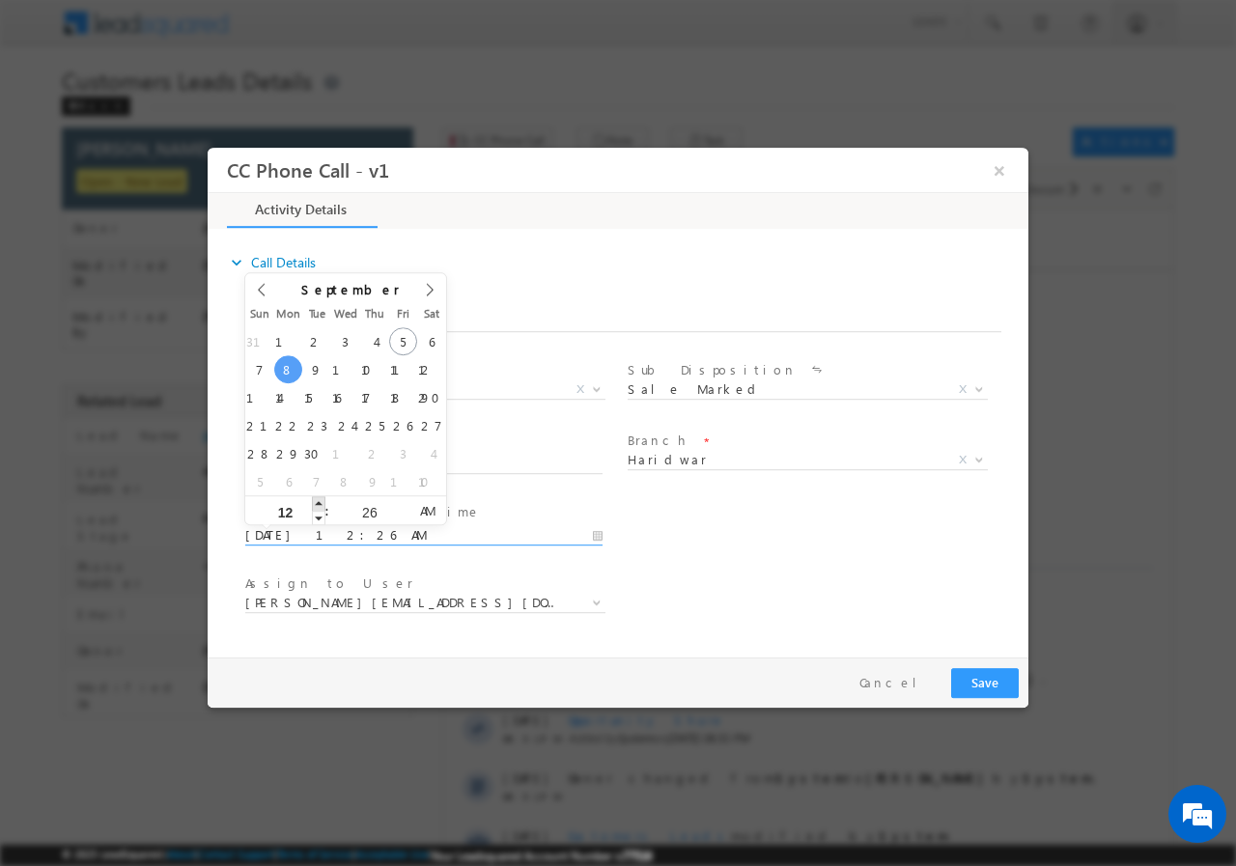
type input "09/08/2025 1:26 AM"
type input "01"
click at [319, 499] on span at bounding box center [319, 502] width 14 height 14
type input "09/08/2025 2:26 AM"
type input "02"
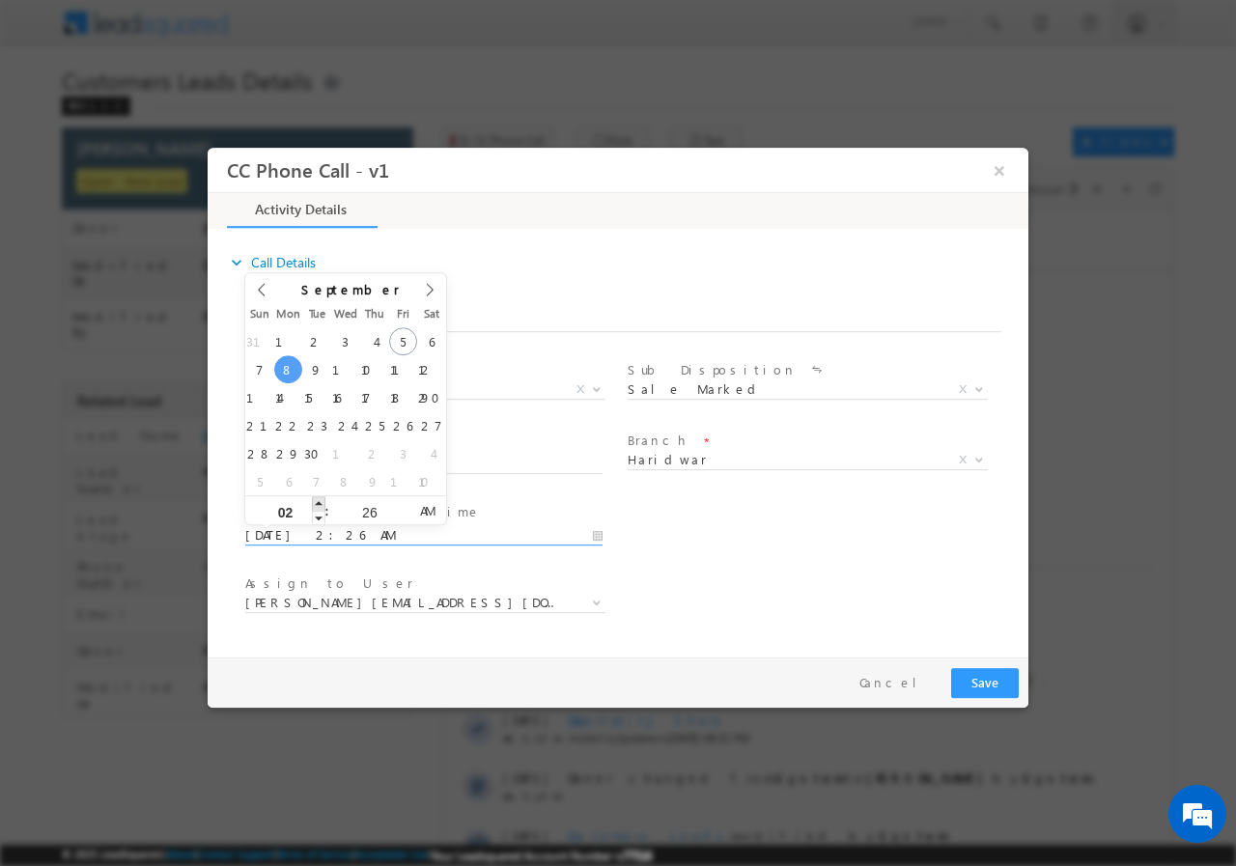
click at [319, 499] on span at bounding box center [319, 502] width 14 height 14
type input "09/08/2025 1:26 AM"
type input "01"
click at [321, 516] on span at bounding box center [319, 517] width 14 height 14
type input "09/08/2025 1:25 AM"
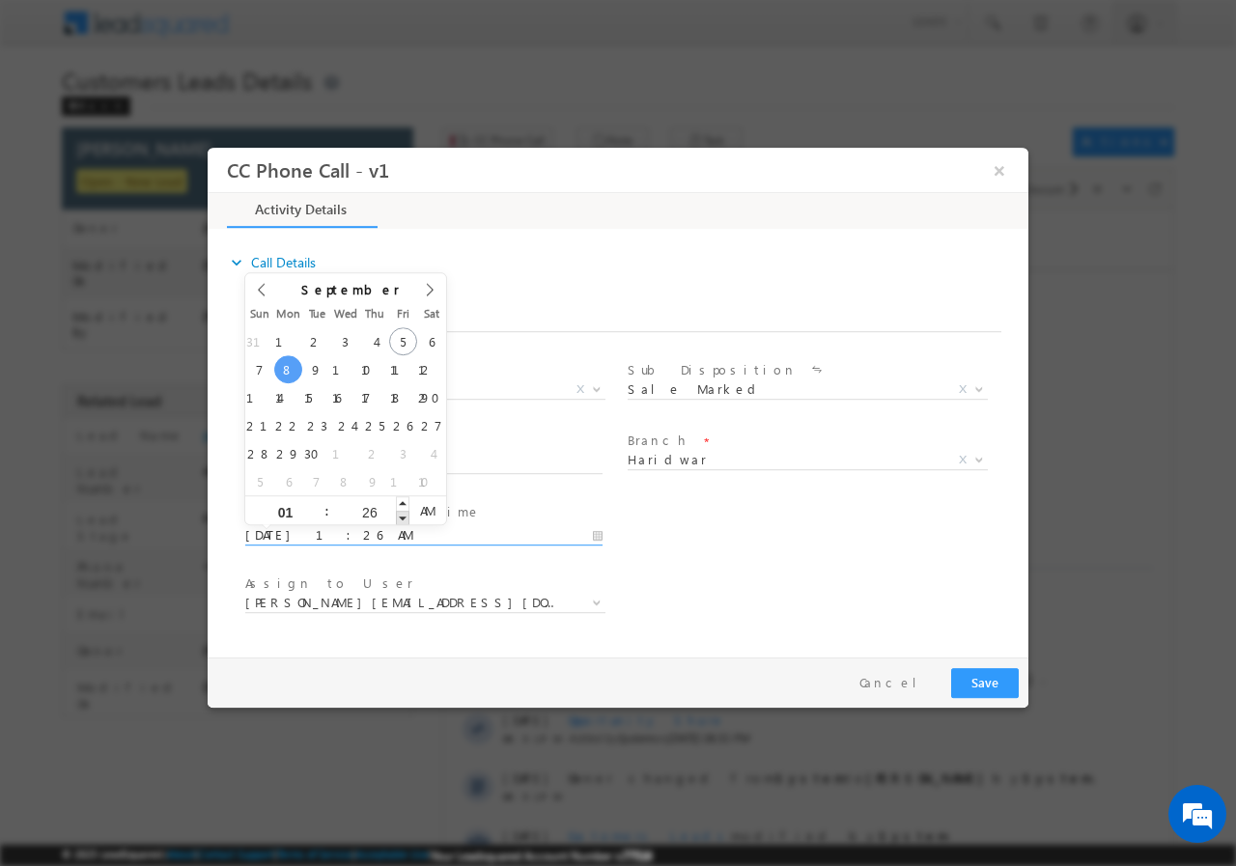
type input "25"
click at [403, 518] on span at bounding box center [403, 517] width 14 height 14
type input "09/08/2025 1:24 AM"
type input "24"
click at [401, 516] on span at bounding box center [403, 517] width 14 height 14
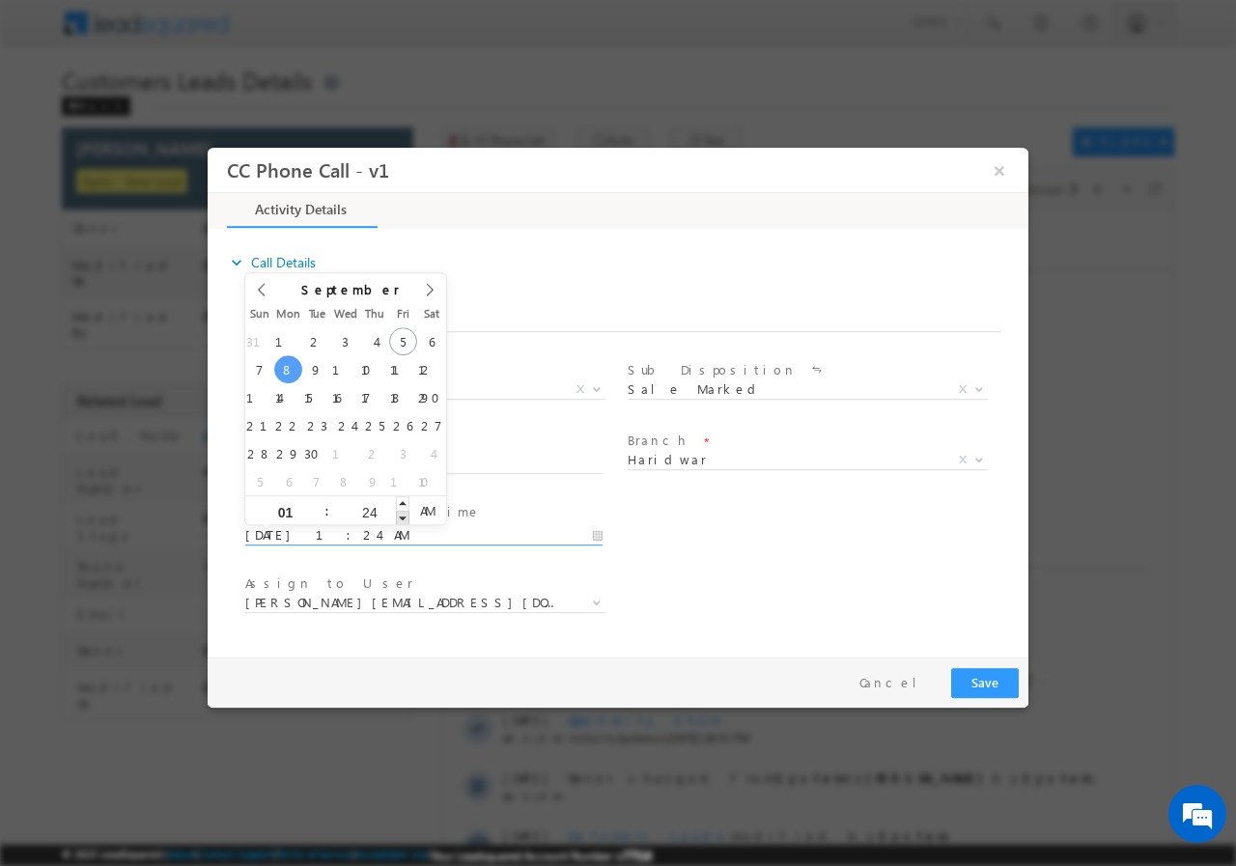
type input "09/08/2025 1:23 AM"
type input "23"
click at [401, 516] on span at bounding box center [403, 517] width 14 height 14
type input "09/08/2025 1:22 AM"
type input "22"
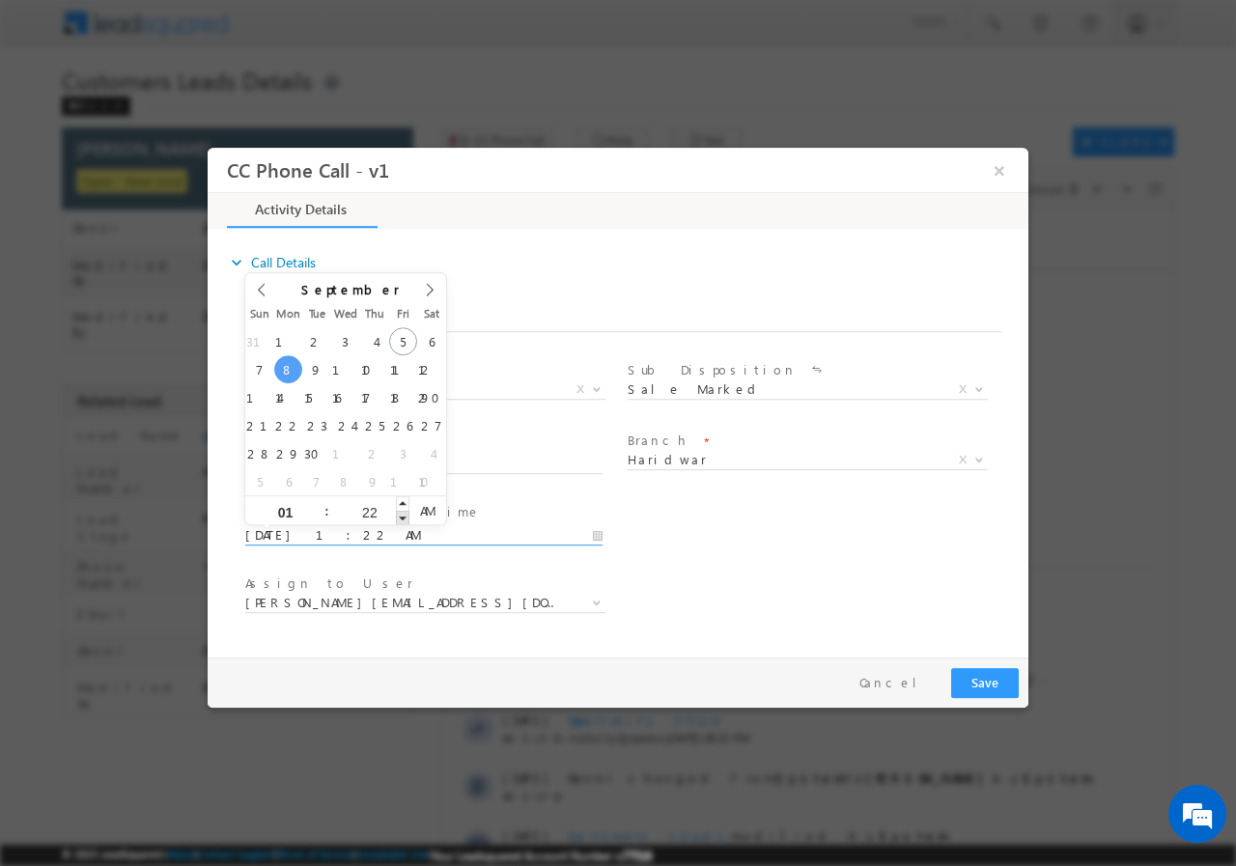
click at [401, 516] on span at bounding box center [403, 517] width 14 height 14
type input "09/08/2025 1:21 AM"
type input "21"
click at [401, 516] on span at bounding box center [403, 517] width 14 height 14
type input "09/08/2025 1:20 AM"
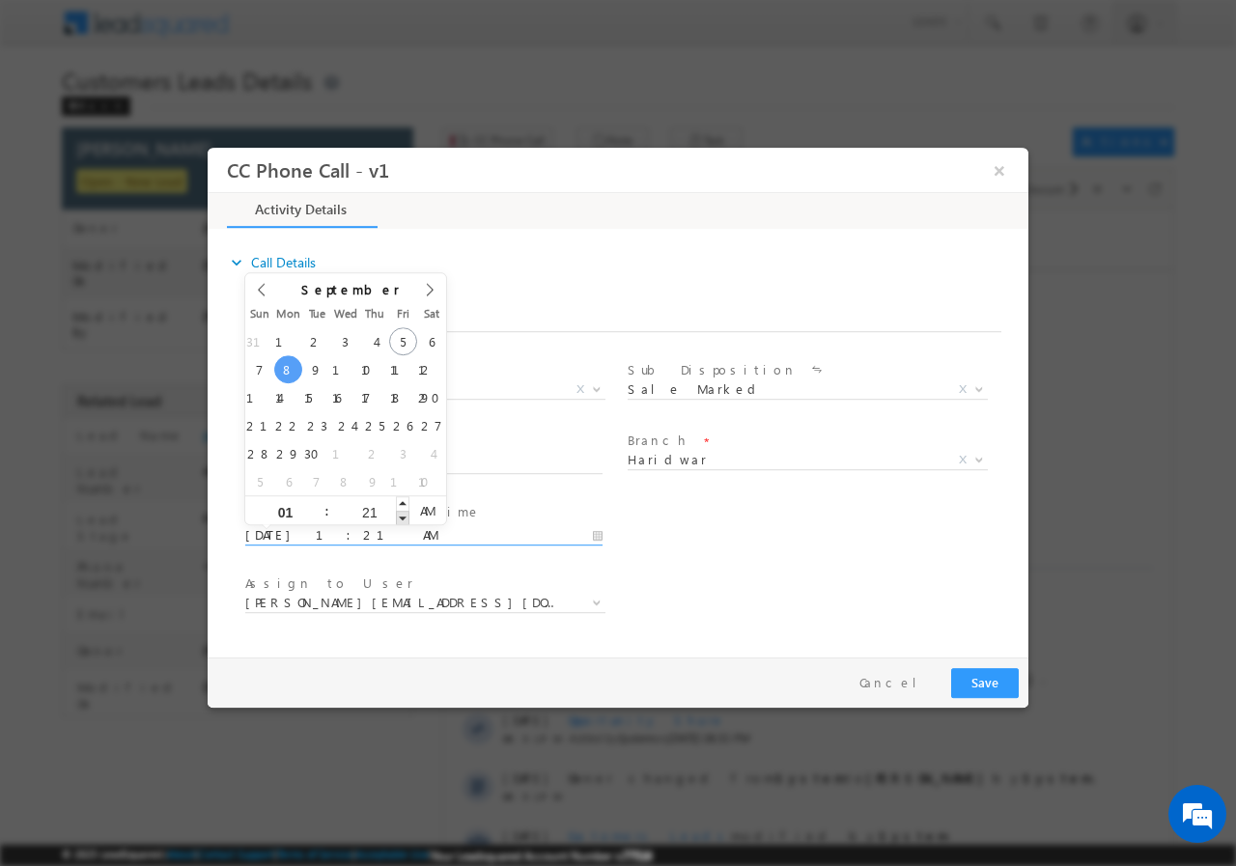
type input "20"
click at [401, 516] on span at bounding box center [403, 517] width 14 height 14
type input "09/08/2025 1:19 AM"
type input "19"
click at [401, 516] on span at bounding box center [403, 517] width 14 height 14
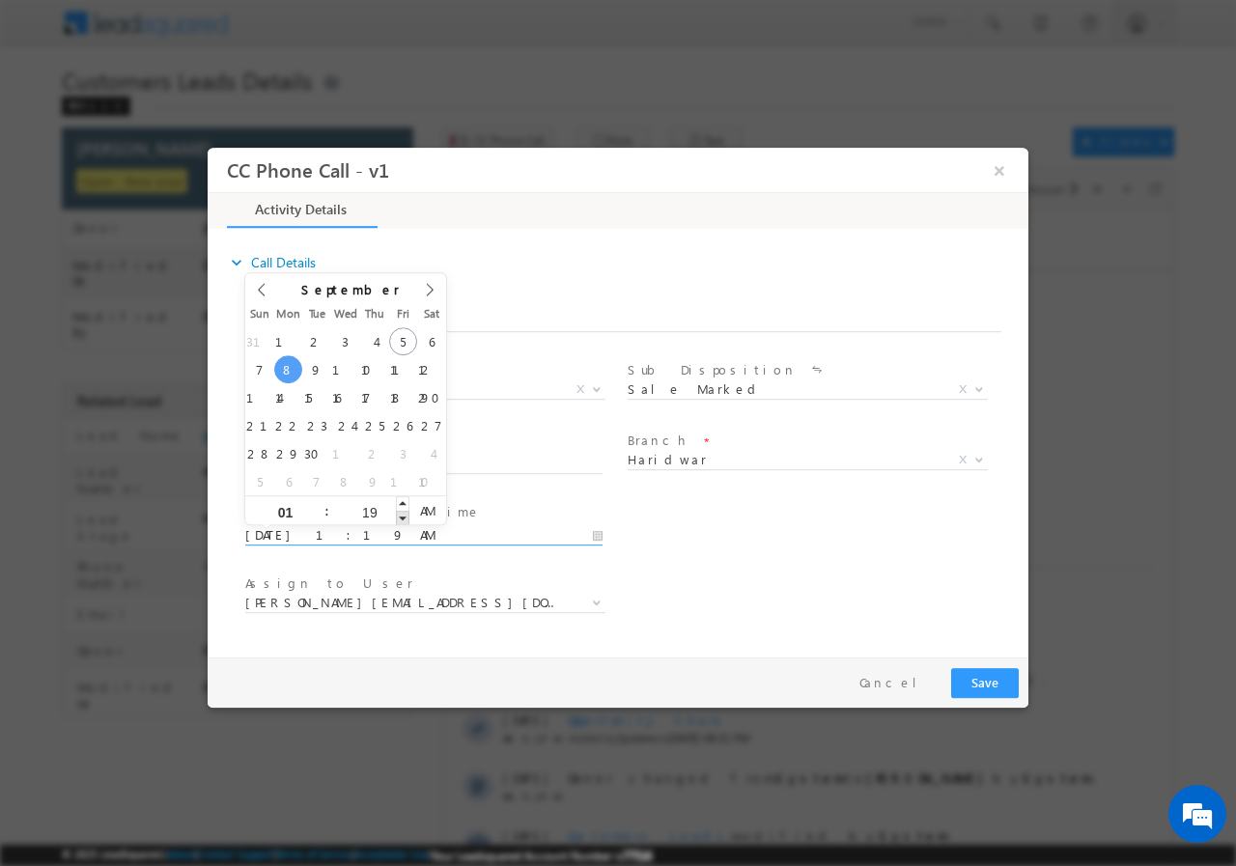
type input "09/08/2025 1:18 AM"
type input "18"
click at [401, 516] on span at bounding box center [403, 517] width 14 height 14
type input "09/08/2025 1:17 AM"
type input "17"
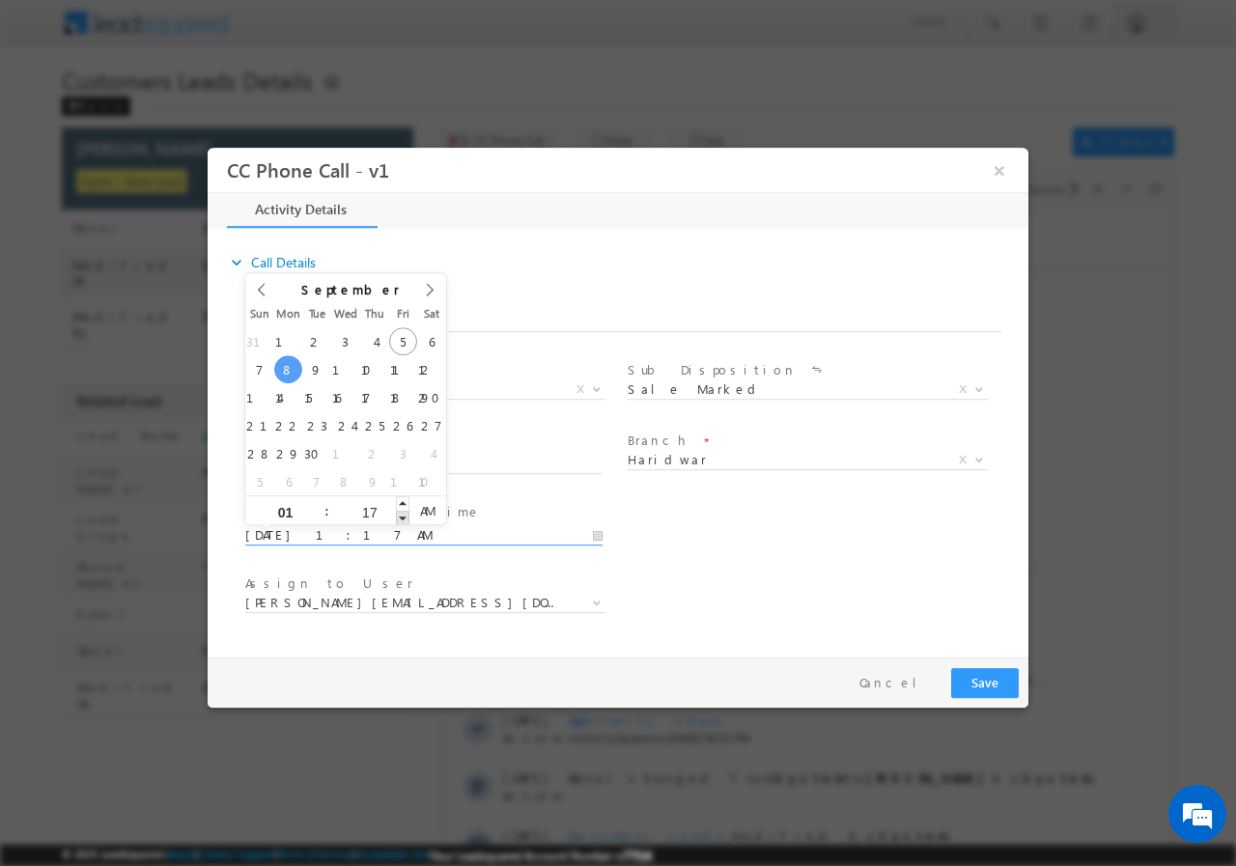
click at [401, 516] on span at bounding box center [403, 517] width 14 height 14
type input "09/08/2025 1:16 AM"
type input "16"
click at [401, 516] on span at bounding box center [403, 517] width 14 height 14
type input "09/08/2025 1:15 AM"
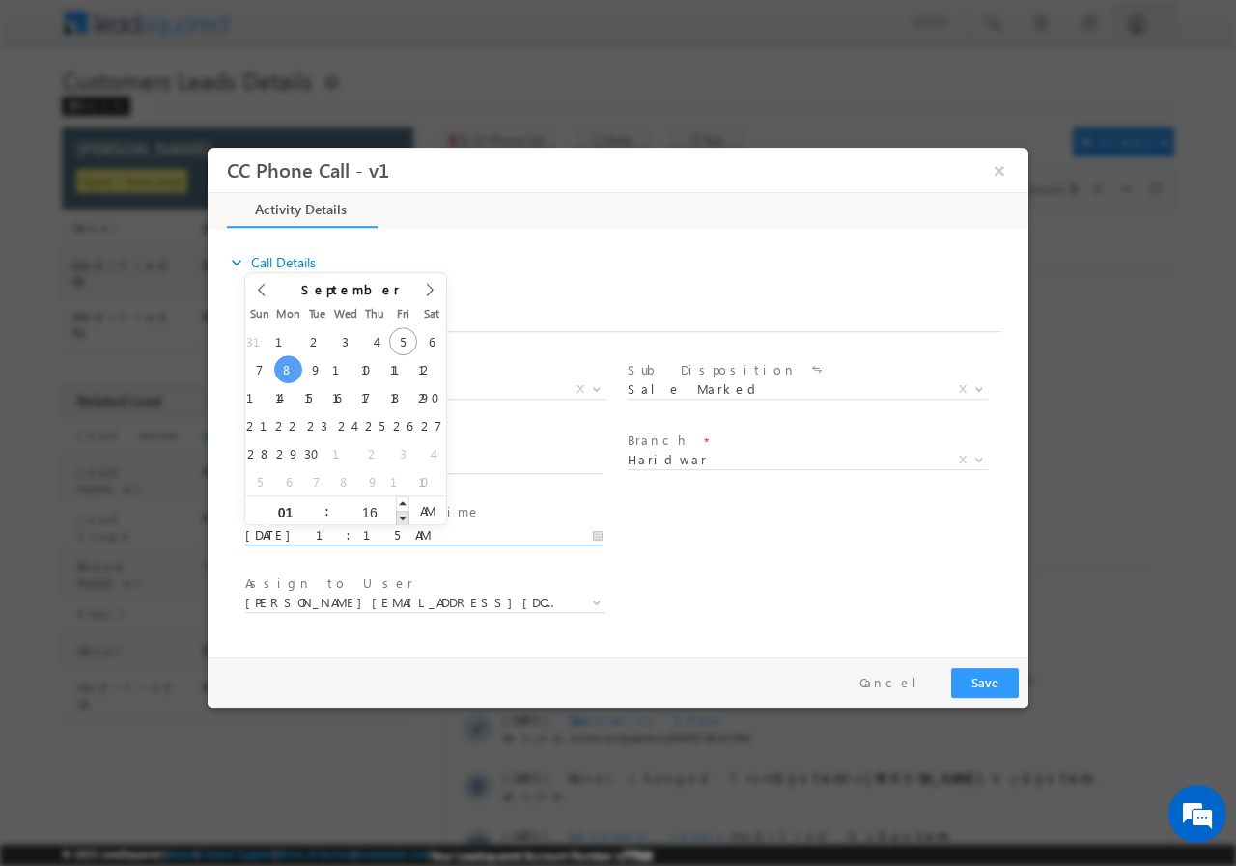
type input "15"
click at [401, 516] on span at bounding box center [403, 517] width 14 height 14
type input "09/08/2025 1:14 AM"
type input "14"
click at [401, 516] on span at bounding box center [403, 517] width 14 height 14
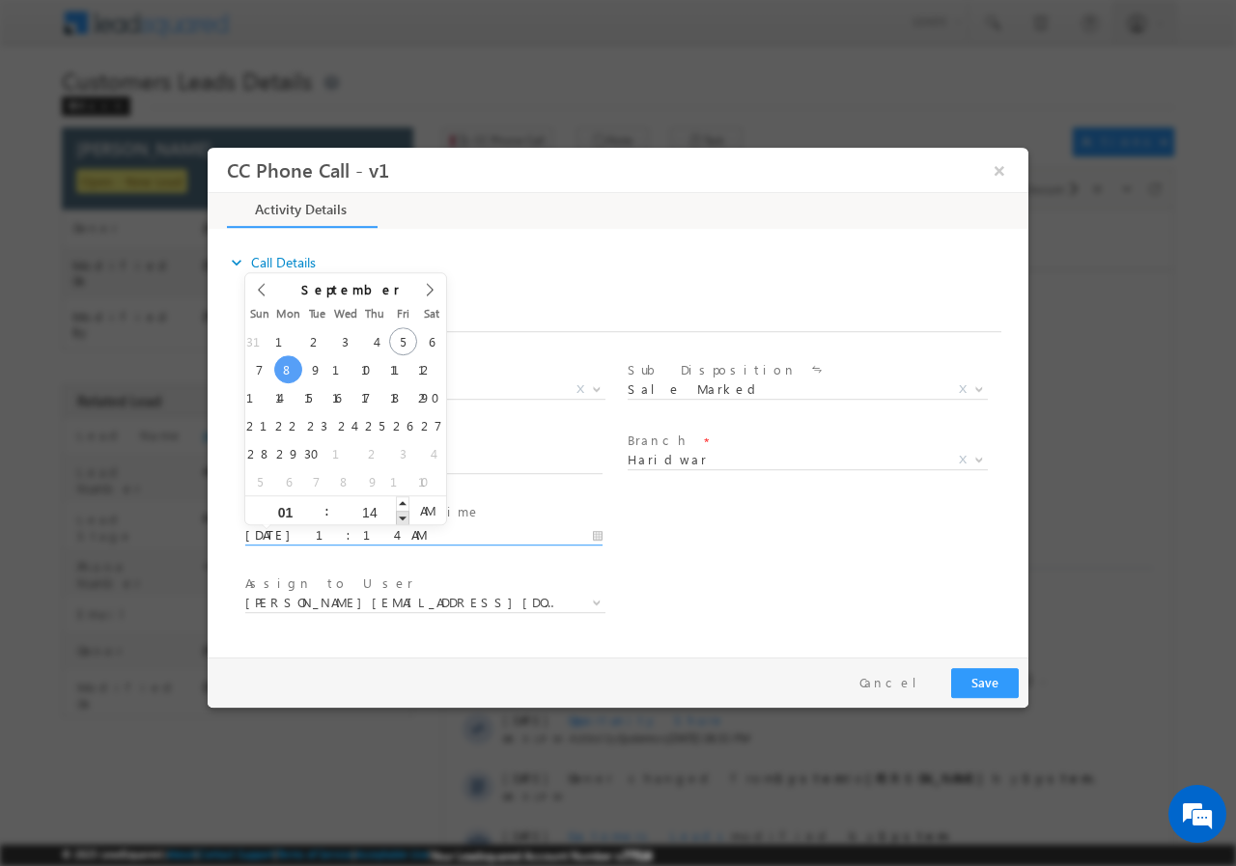
type input "09/08/2025 1:13 AM"
type input "13"
click at [401, 516] on span at bounding box center [403, 517] width 14 height 14
type input "09/08/2025 1:12 AM"
type input "12"
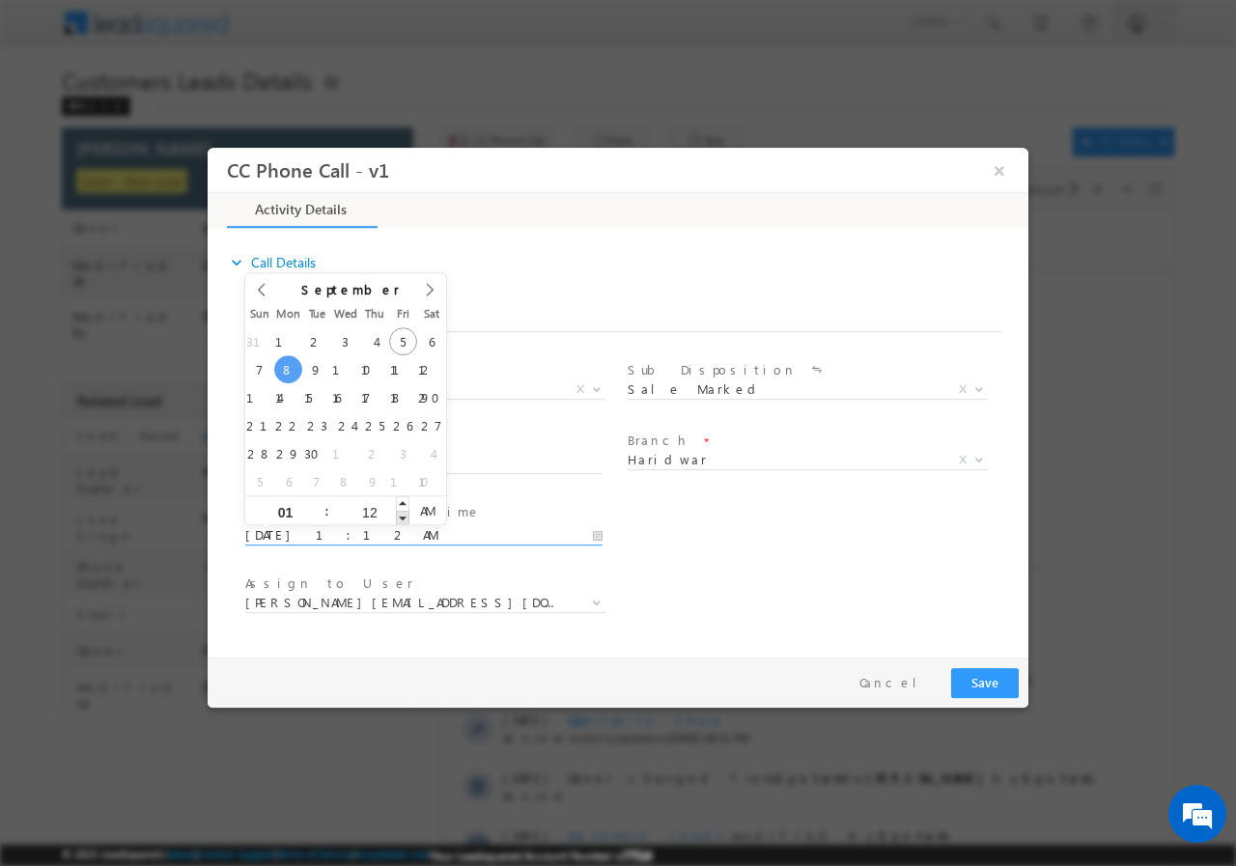
click at [401, 516] on span at bounding box center [403, 517] width 14 height 14
type input "09/08/2025 1:11 AM"
type input "11"
click at [401, 516] on span at bounding box center [403, 517] width 14 height 14
type input "09/08/2025 1:10 AM"
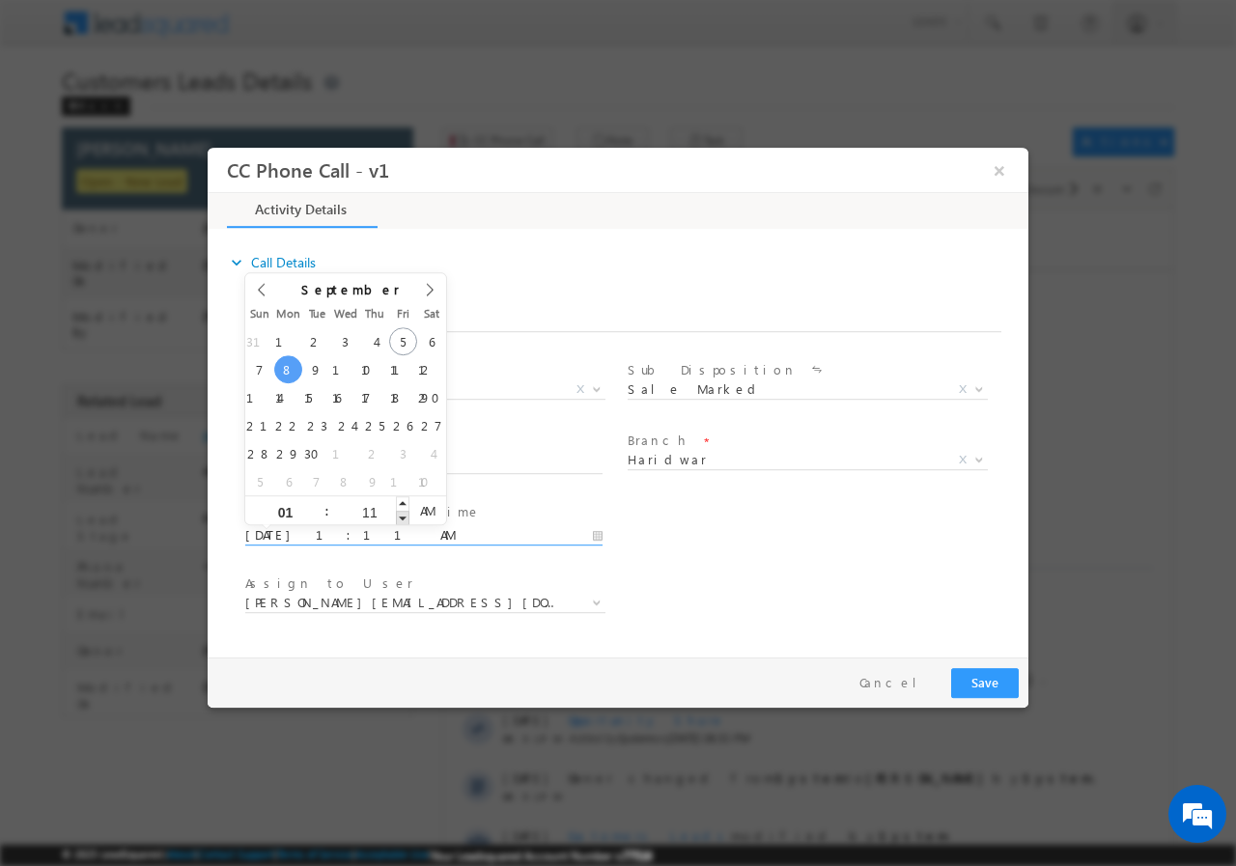
type input "10"
click at [401, 516] on span at bounding box center [403, 517] width 14 height 14
type input "09/08/2025 1:09 AM"
type input "09"
click at [401, 516] on span at bounding box center [403, 517] width 14 height 14
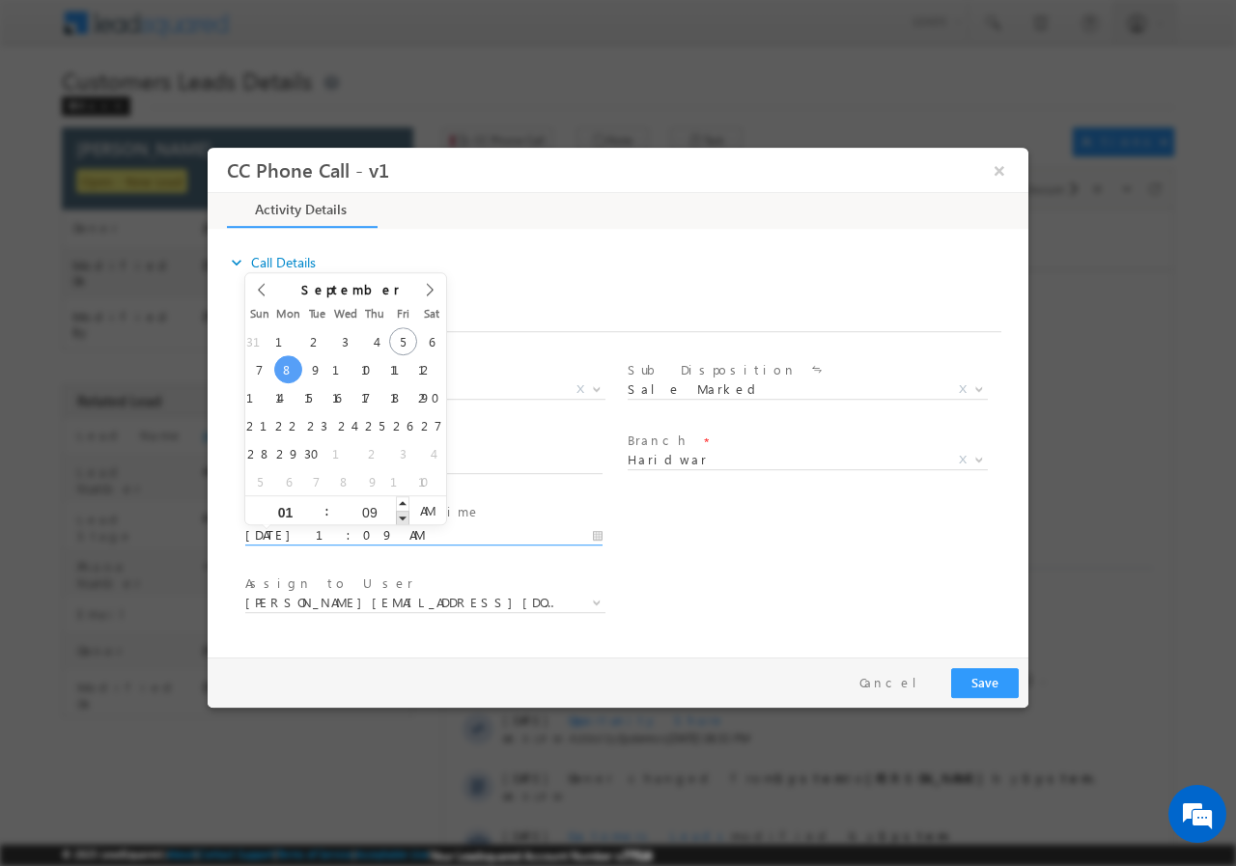
type input "09/08/2025 1:08 AM"
type input "08"
click at [401, 516] on span at bounding box center [403, 517] width 14 height 14
type input "09/08/2025 1:07 AM"
type input "07"
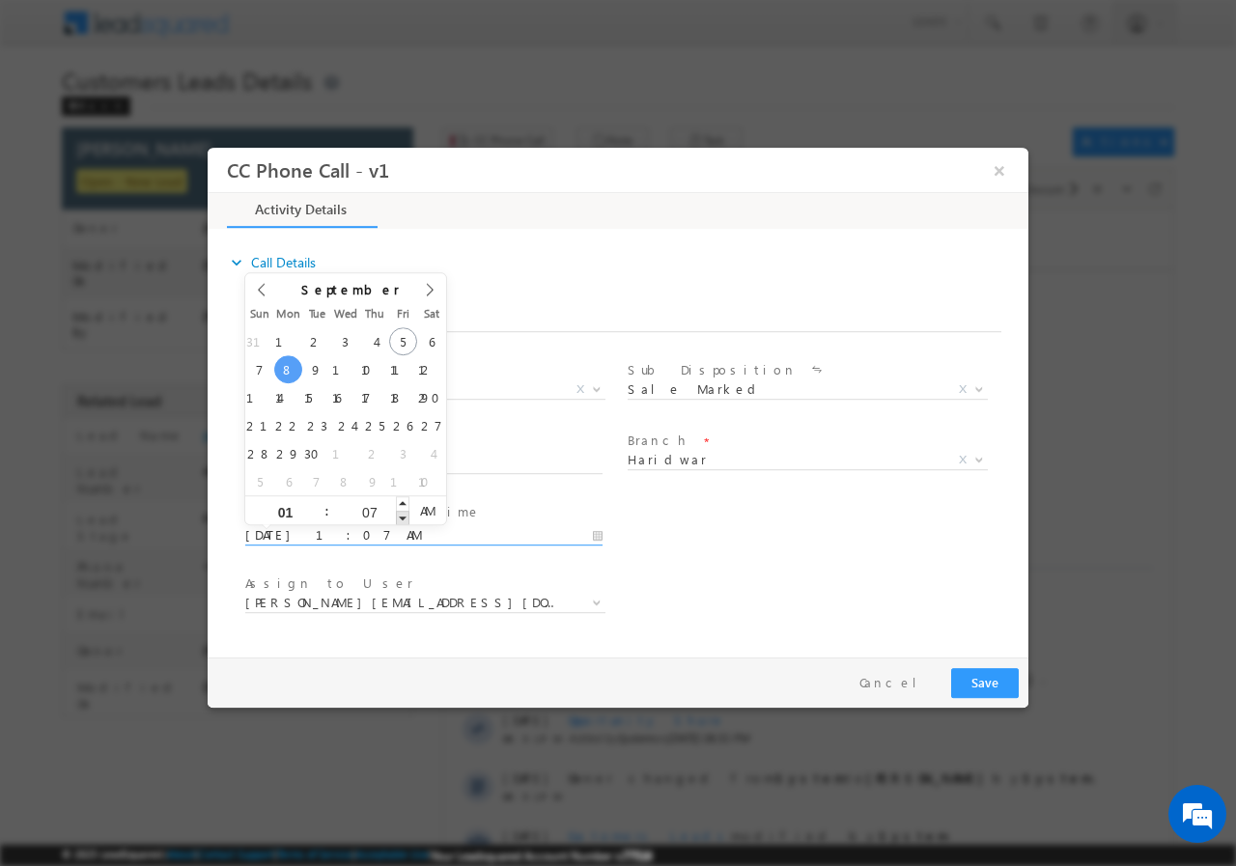
click at [401, 516] on span at bounding box center [403, 517] width 14 height 14
type input "09/08/2025 1:06 AM"
type input "06"
click at [401, 516] on span at bounding box center [403, 517] width 14 height 14
type input "09/08/2025 1:05 AM"
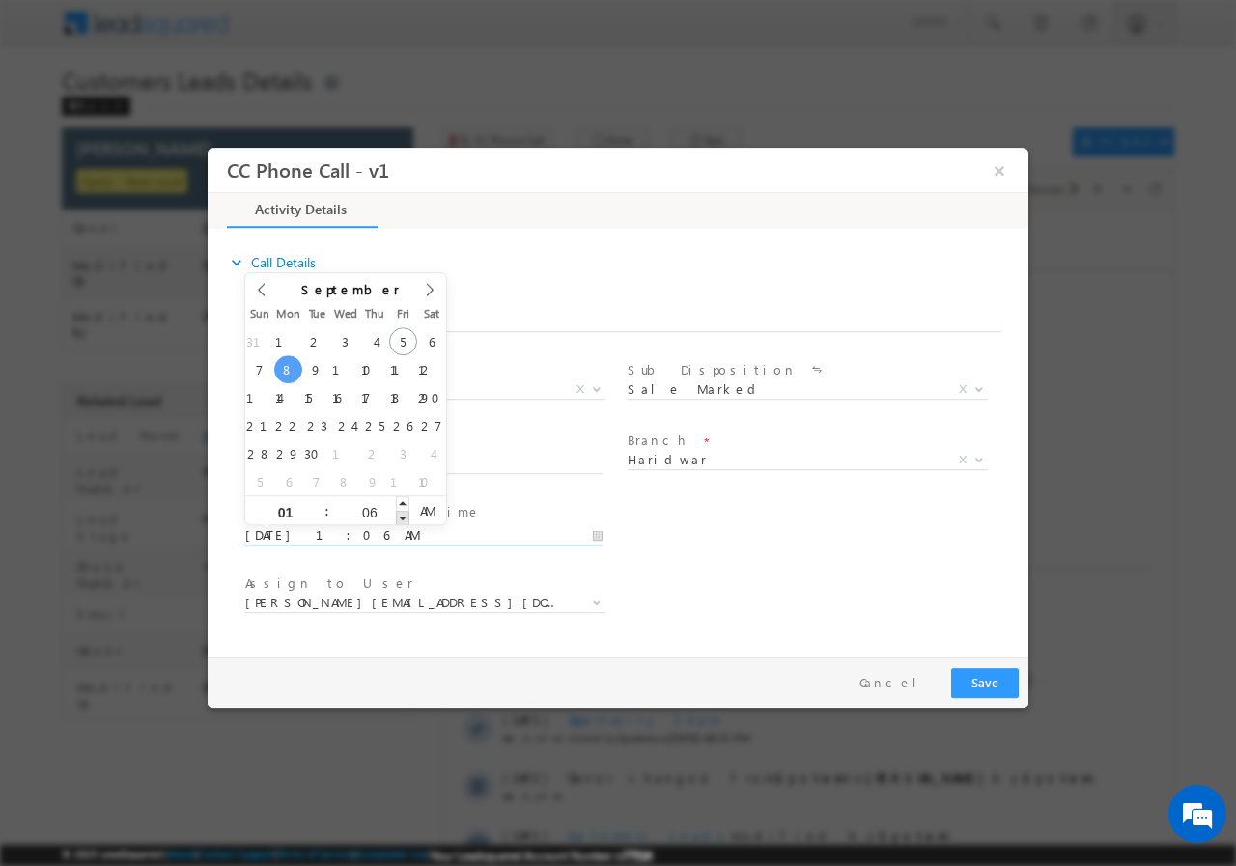
type input "05"
click at [401, 516] on span at bounding box center [403, 517] width 14 height 14
type input "09/08/2025 1:04 AM"
type input "04"
click at [401, 516] on span at bounding box center [403, 517] width 14 height 14
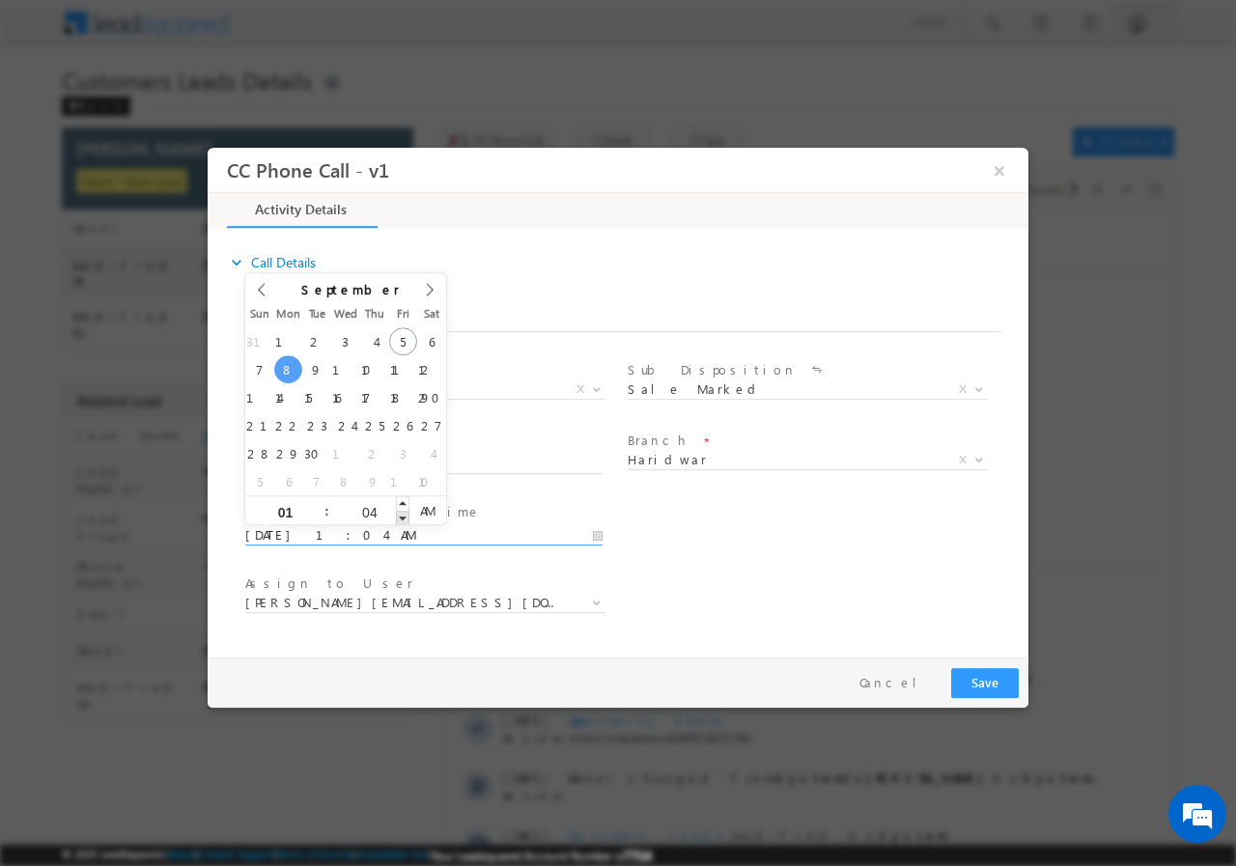
type input "09/08/2025 1:03 AM"
type input "03"
click at [401, 516] on span at bounding box center [403, 517] width 14 height 14
type input "09/08/2025 1:02 AM"
type input "02"
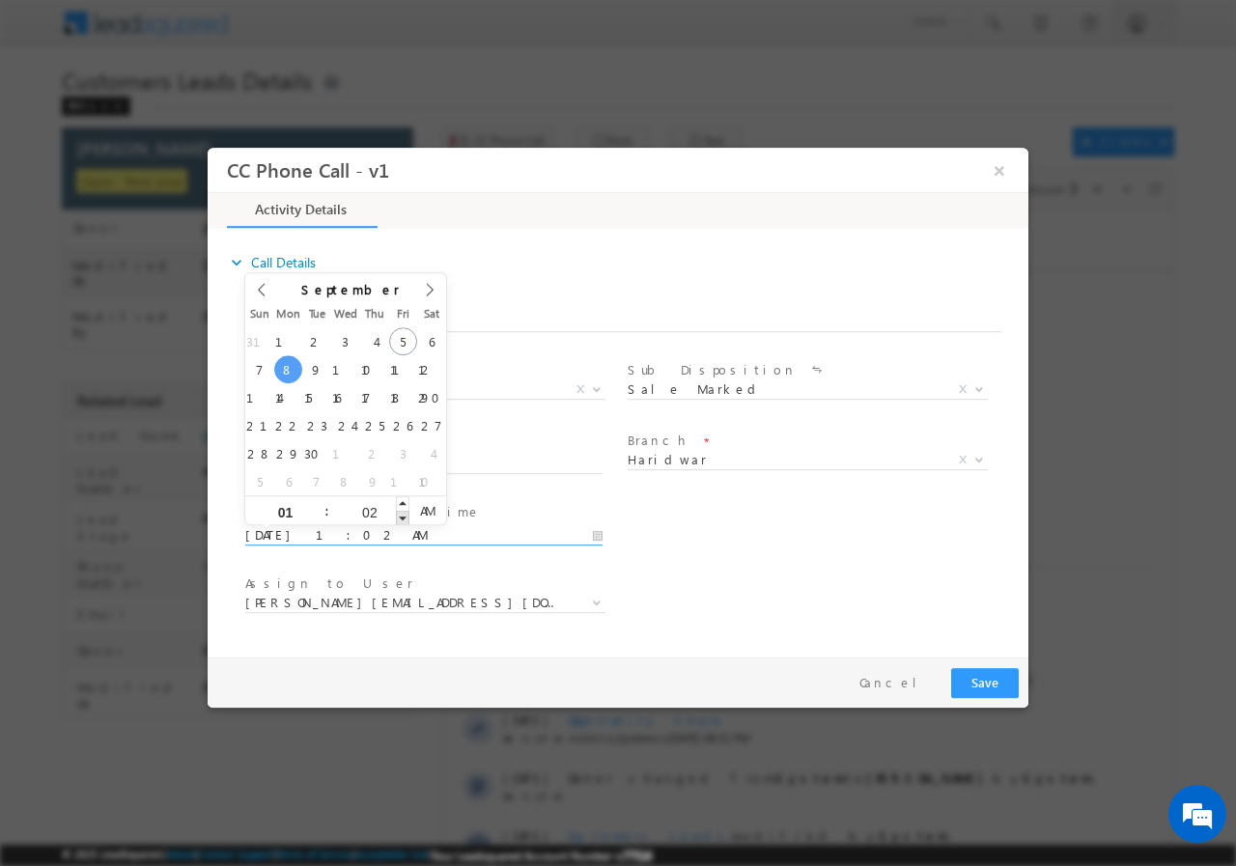
click at [401, 516] on span at bounding box center [403, 517] width 14 height 14
type input "09/08/2025 1:01 AM"
type input "01"
click at [401, 516] on span at bounding box center [403, 517] width 14 height 14
type input "09/08/2025 1:00 AM"
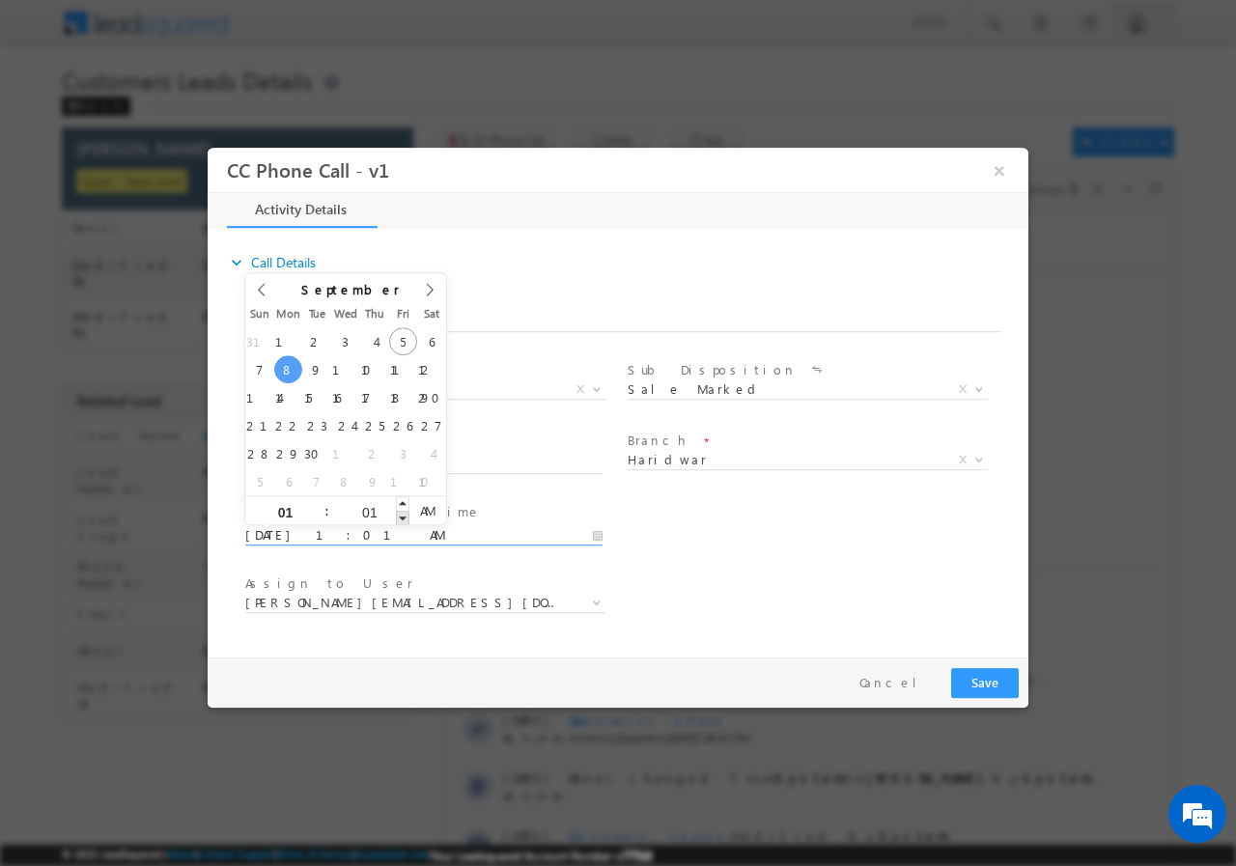
type input "00"
click at [401, 516] on span at bounding box center [403, 517] width 14 height 14
type input "09/08/2025 1:00 PM"
click at [432, 510] on span "PM" at bounding box center [427, 509] width 36 height 29
click at [762, 549] on div "User Branch * Appointment Date & Time * 09/08/2025 1:00 PM" at bounding box center [634, 532] width 787 height 71
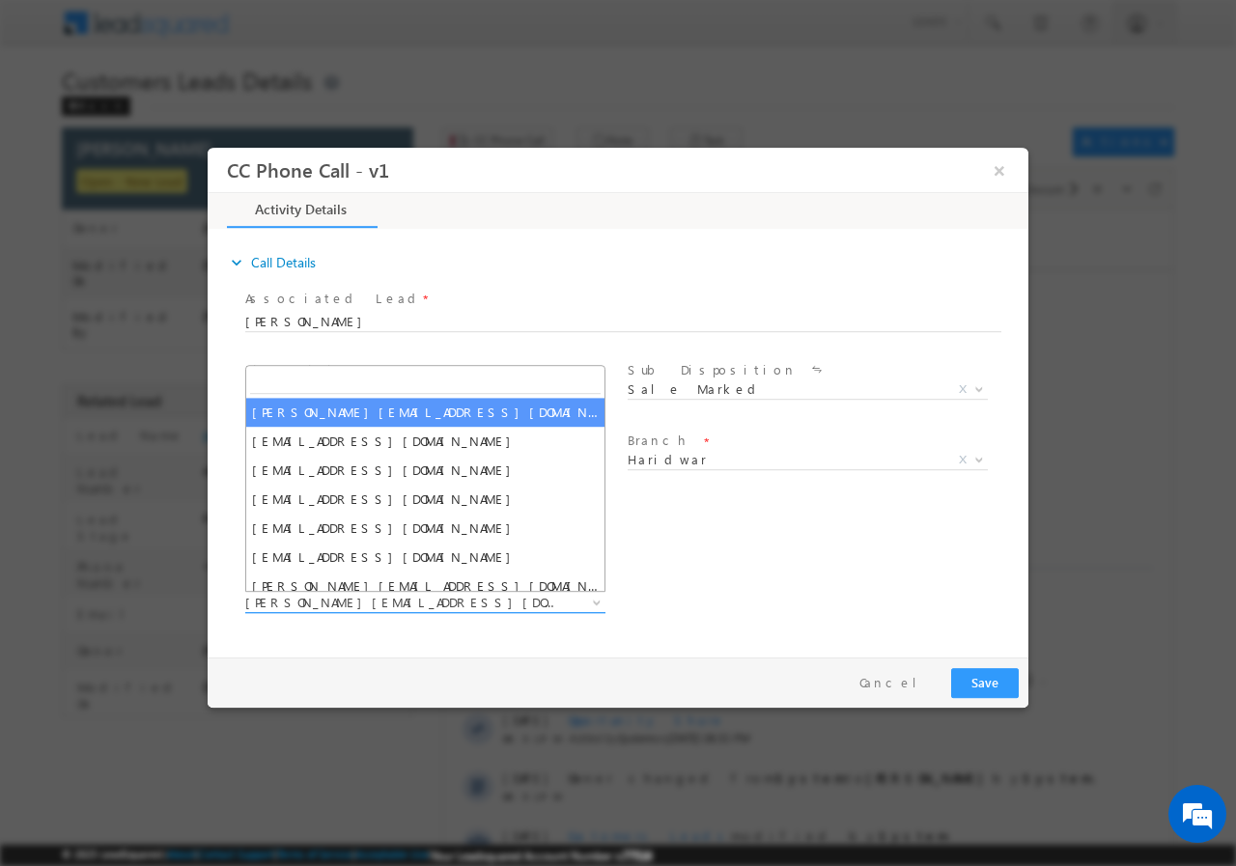
click at [457, 595] on span "abhinav.punia1@sgrlimited.in" at bounding box center [402, 601] width 314 height 17
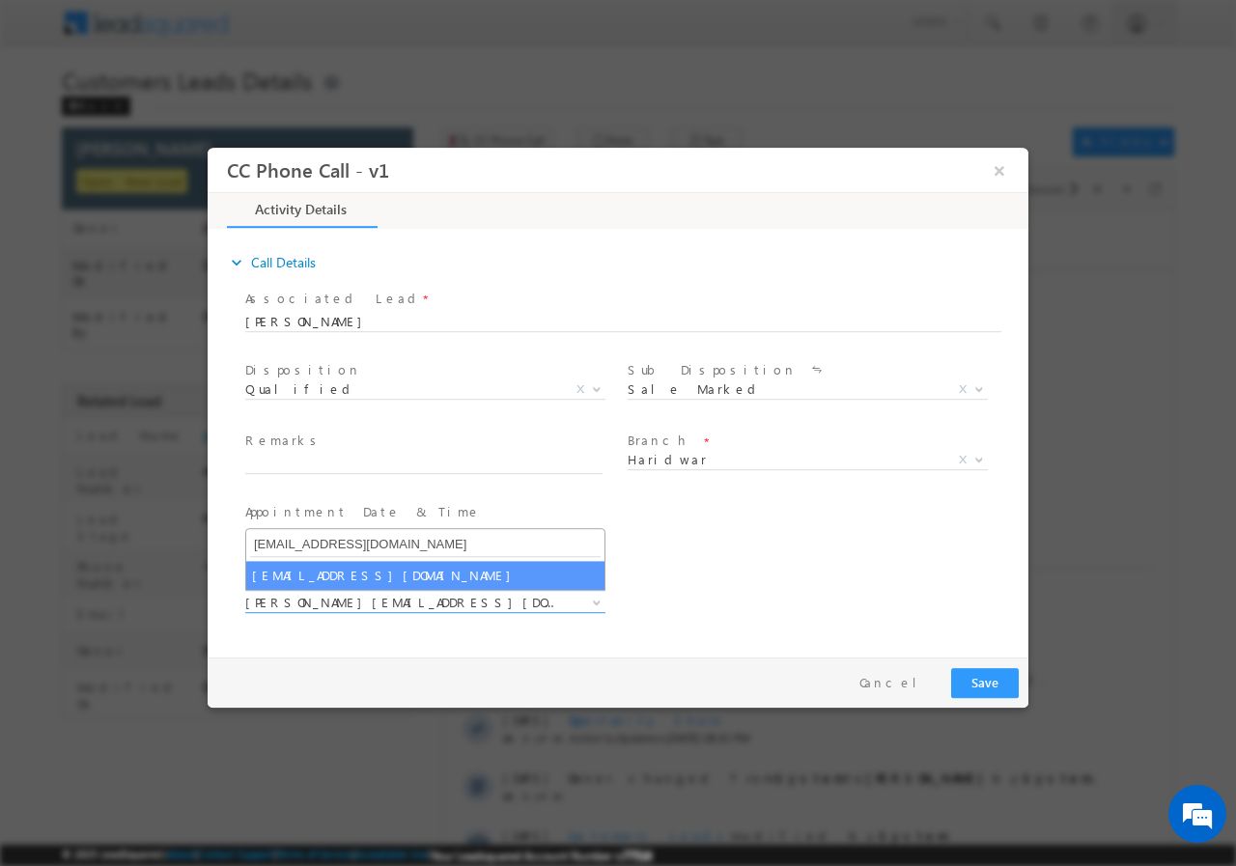
type input "amar.chauhan@sgrlimited.in"
select select "amar.chauhan@sgrlimited.in"
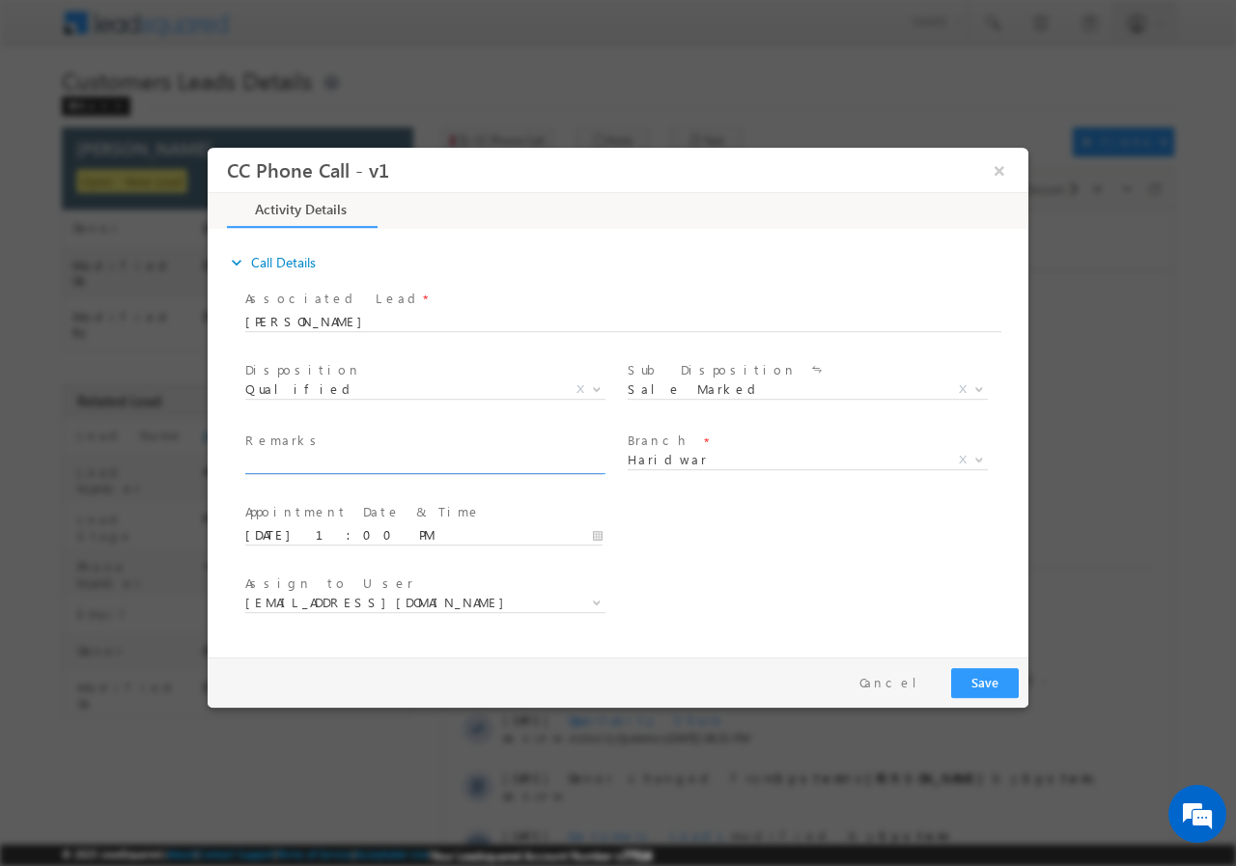
click at [388, 454] on input "text" at bounding box center [423, 463] width 357 height 19
paste input "ANIL UPADHYA//AGE-45//819826//VB_Interested//9536006932//Haridwar-249407//JOB//…"
type input "ANIL UPADHYA//AGE-45//819826//VB_Interested//9536006932//Haridwar-249407//JOB//…"
click at [991, 688] on button "Save" at bounding box center [985, 682] width 68 height 30
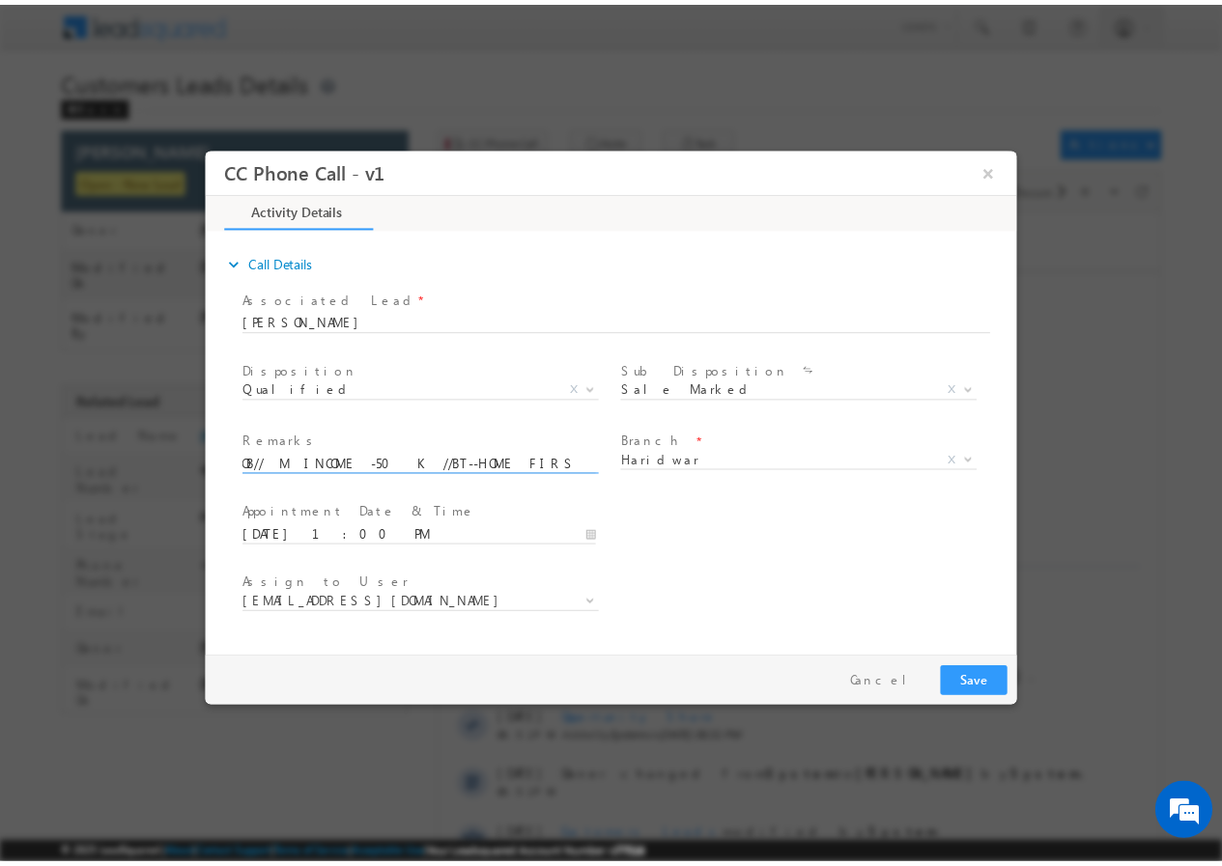
scroll to position [0, 0]
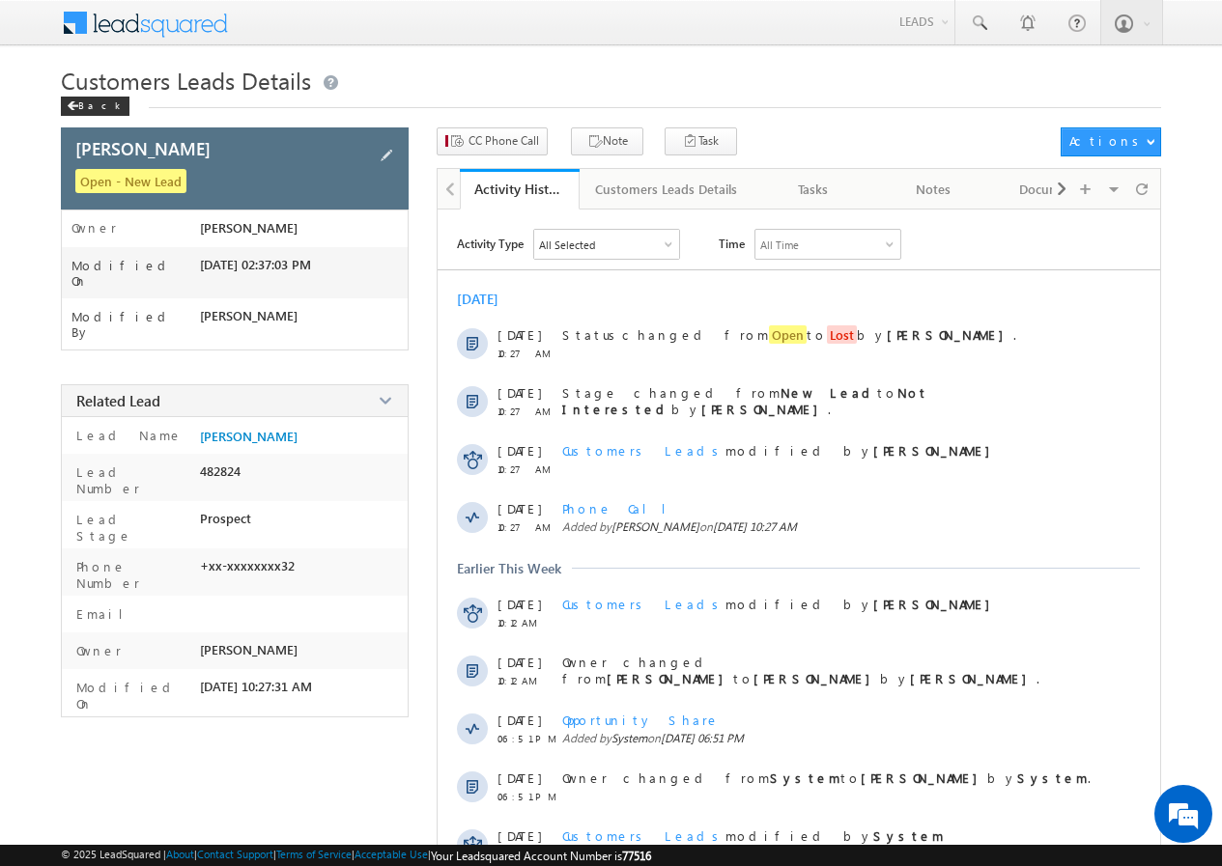
click at [199, 148] on div "ANIL UPADHYA" at bounding box center [215, 148] width 281 height 24
click at [195, 149] on div "ANIL UPADHYA" at bounding box center [215, 148] width 281 height 24
drag, startPoint x: 195, startPoint y: 148, endPoint x: 57, endPoint y: 146, distance: 138.1
click at [57, 146] on body "Menu Yogesh Pandey sitar a15@k serve .co.i n" at bounding box center [611, 499] width 1222 height 998
copy span "ANIL UPADHYA"
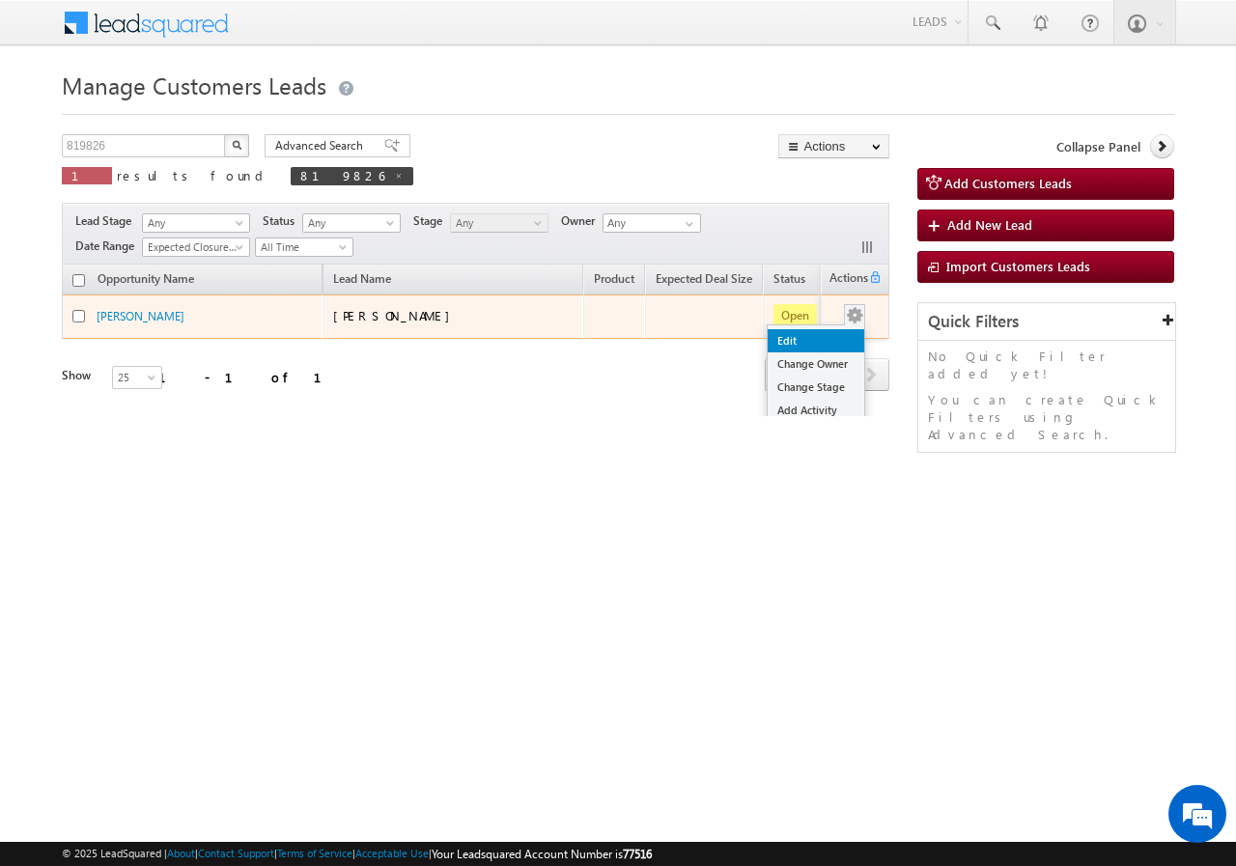
click at [798, 339] on link "Edit" at bounding box center [816, 340] width 97 height 23
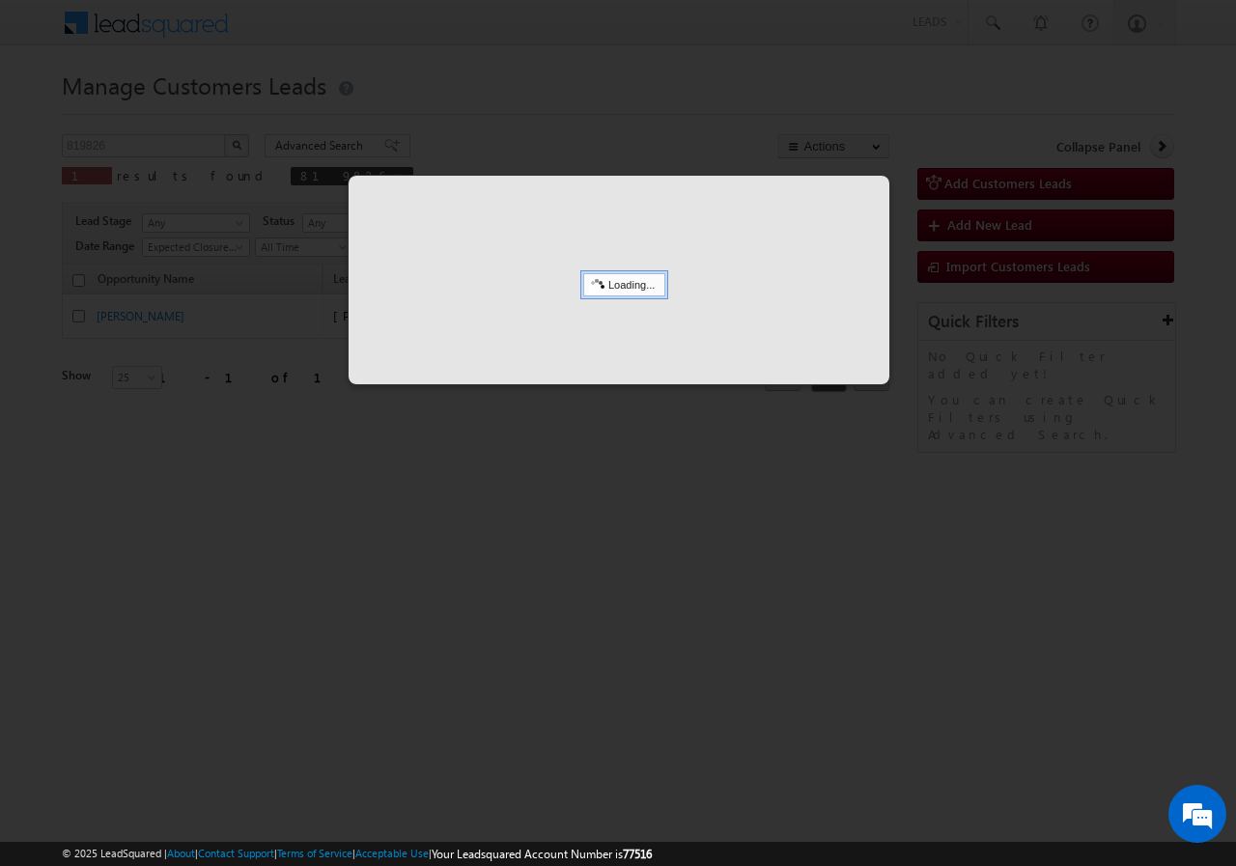
click at [494, 563] on div at bounding box center [618, 433] width 1236 height 866
click at [509, 566] on div at bounding box center [618, 433] width 1236 height 866
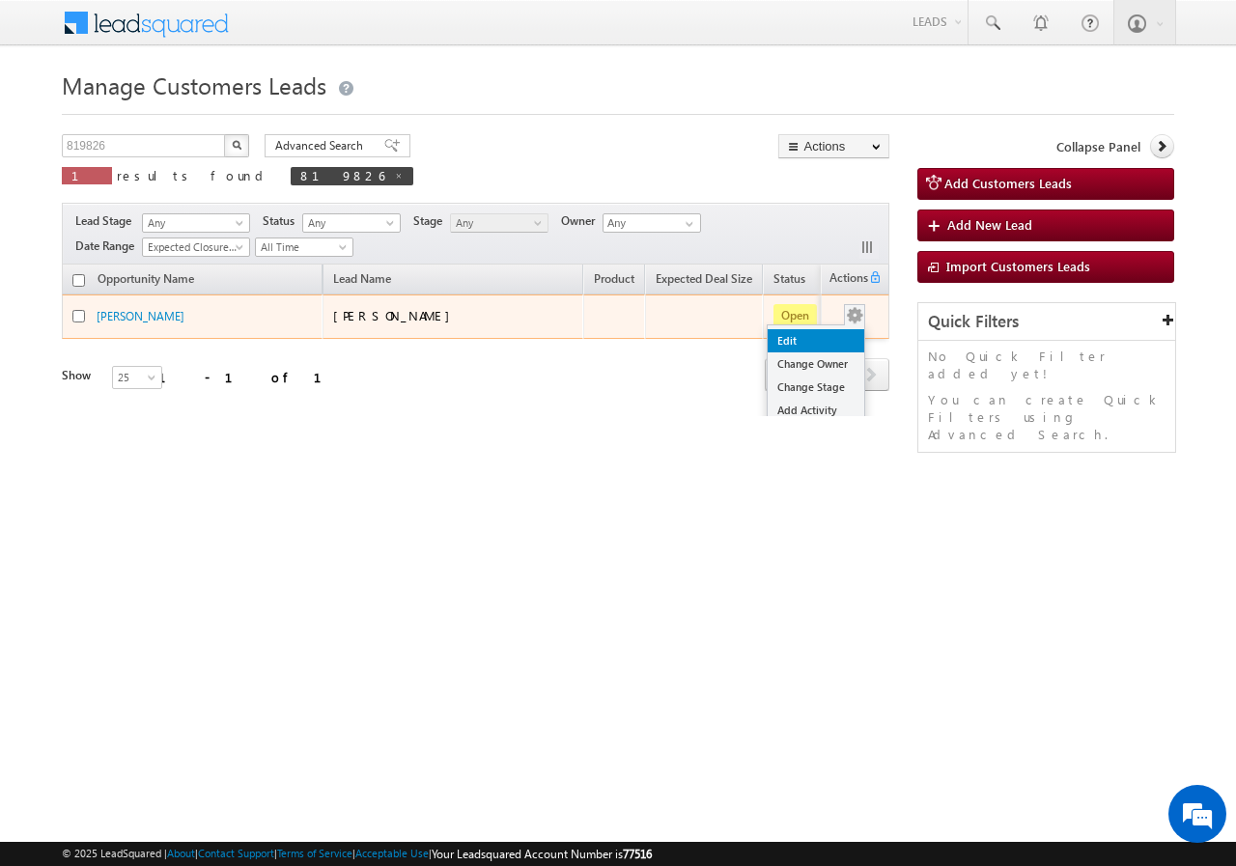
click at [803, 345] on link "Edit" at bounding box center [816, 340] width 97 height 23
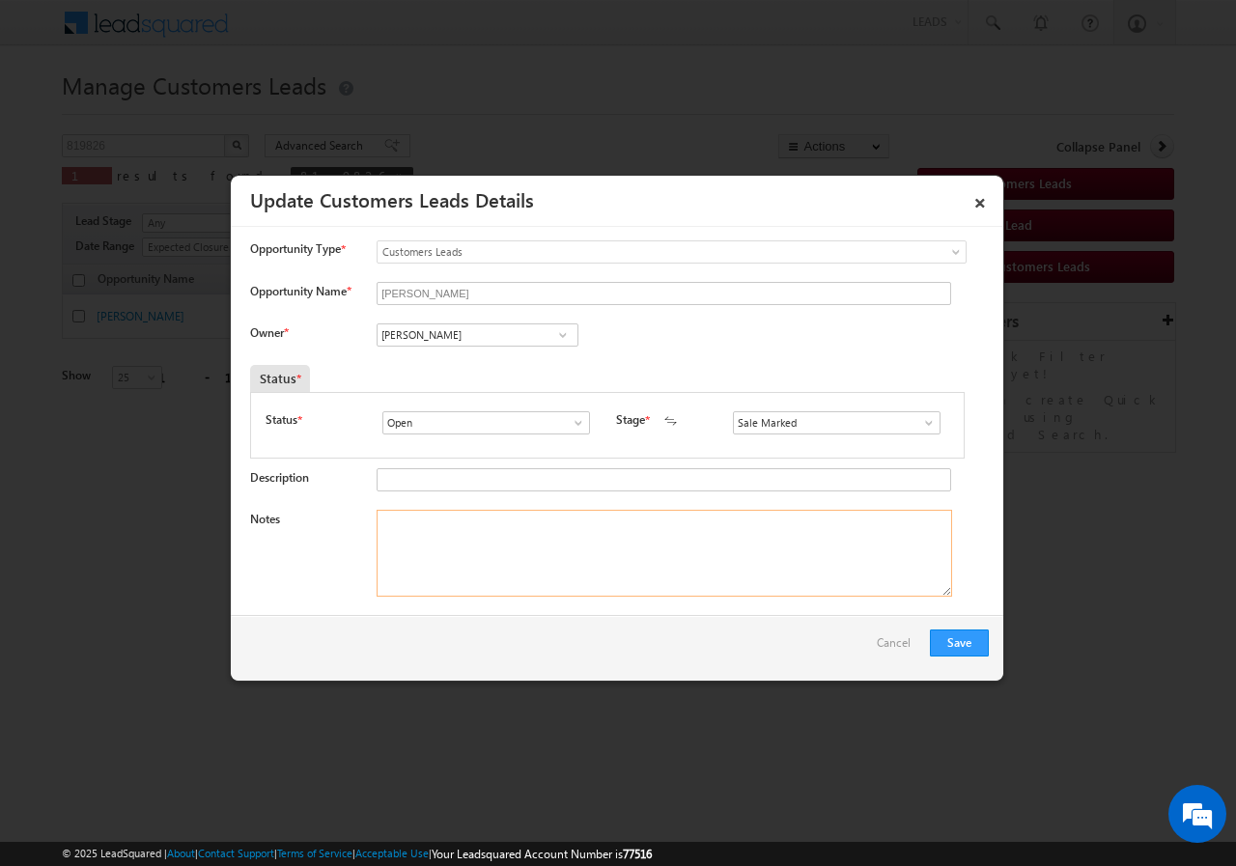
click at [484, 539] on textarea "Notes" at bounding box center [665, 553] width 576 height 87
click at [453, 554] on textarea "Notes" at bounding box center [665, 553] width 576 height 87
paste textarea "ANIL UPADHYA//AGE-45//819826//VB_Interested//9536006932//Haridwar-249407//JOB//…"
type textarea "ANIL UPADHYA//AGE-45//819826//VB_Interested//9536006932//Haridwar-249407//JOB//…"
click at [923, 429] on span at bounding box center [928, 422] width 19 height 15
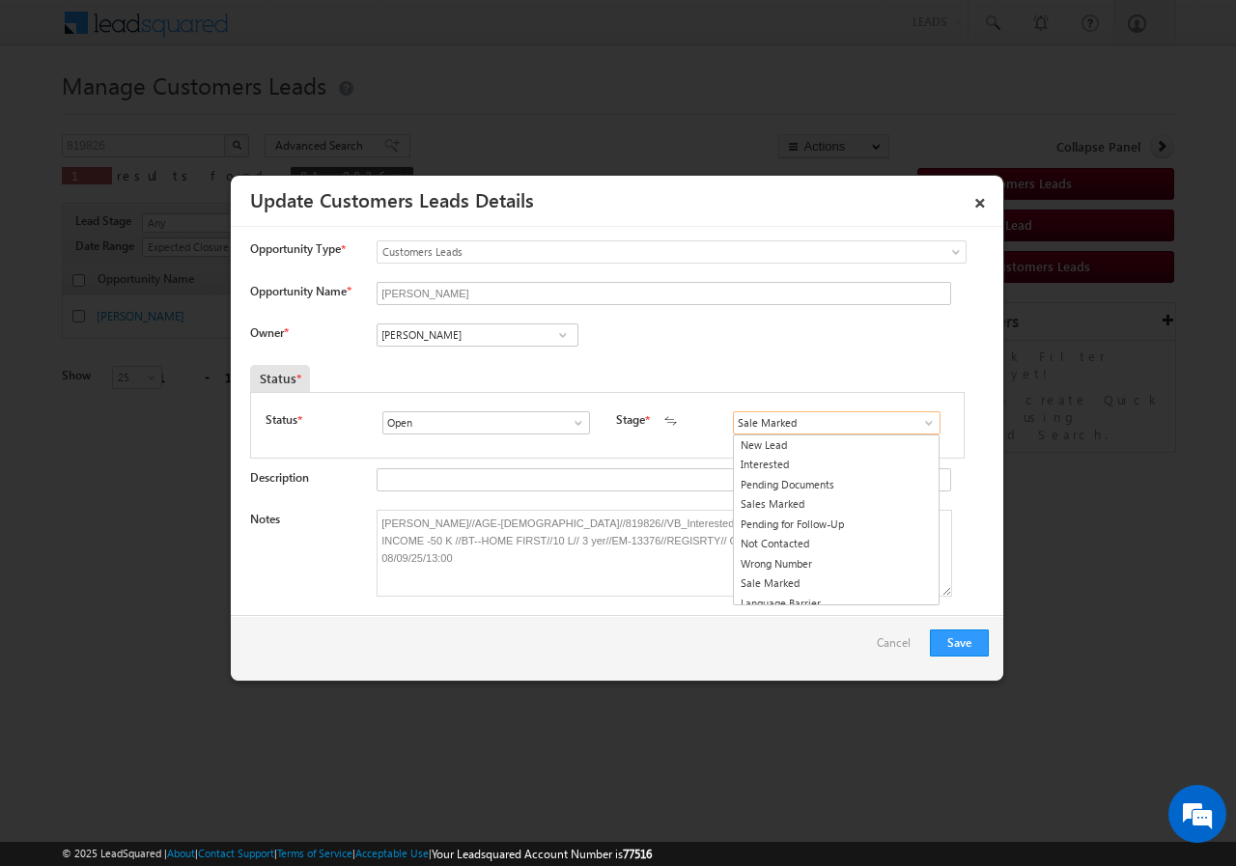
click at [783, 429] on input "Sale Marked" at bounding box center [837, 422] width 208 height 23
click at [810, 427] on input "Sale Marked" at bounding box center [837, 422] width 208 height 23
click at [856, 365] on div "Status *" at bounding box center [606, 378] width 713 height 27
click at [968, 641] on button "Save" at bounding box center [959, 643] width 59 height 27
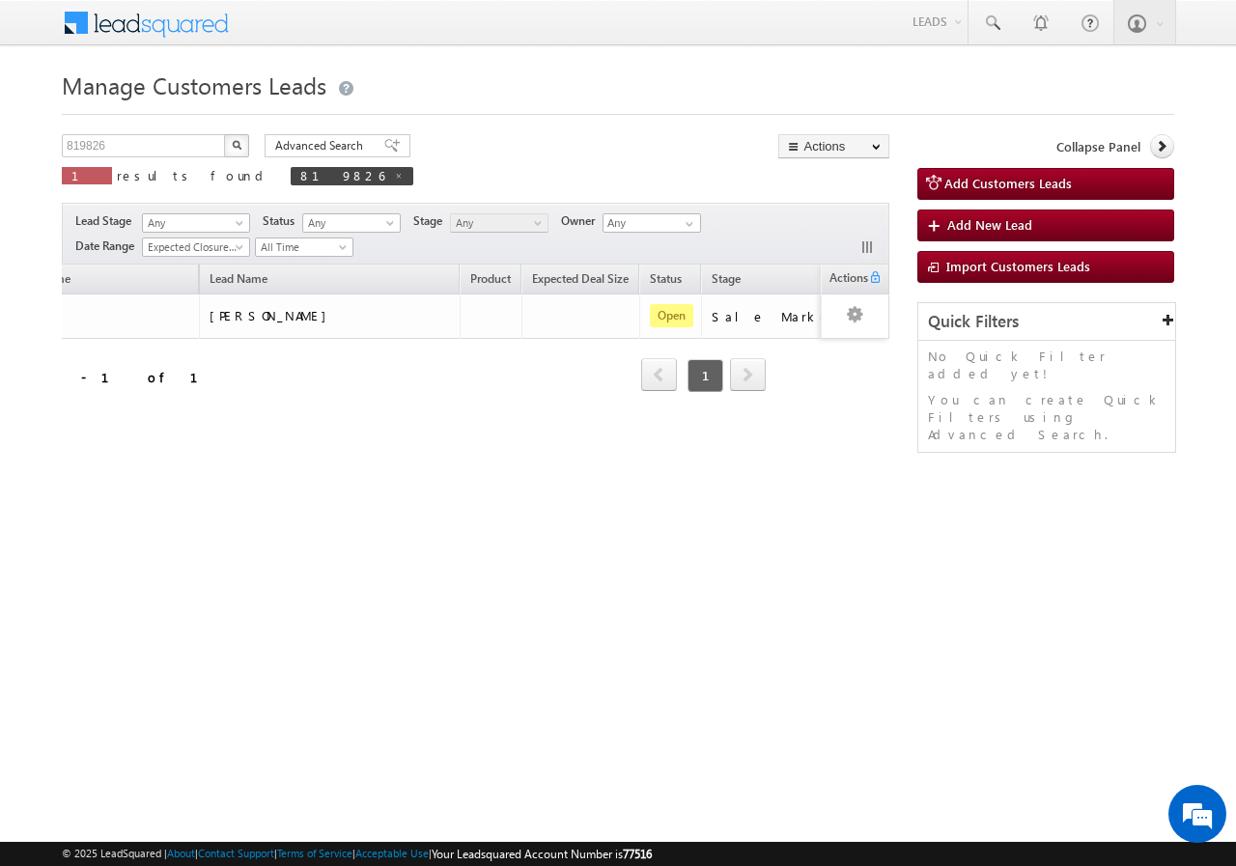
scroll to position [0, 197]
